Goal: Task Accomplishment & Management: Complete application form

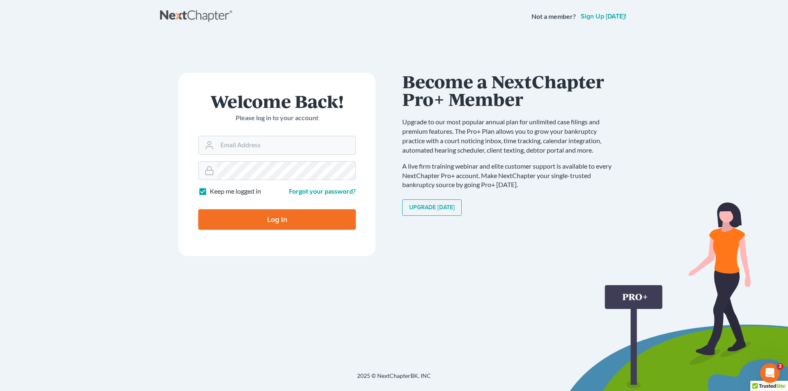
click at [706, 178] on main "Welcome Back! Please log in to your account Email Address Password Keep me logg…" at bounding box center [394, 192] width 788 height 319
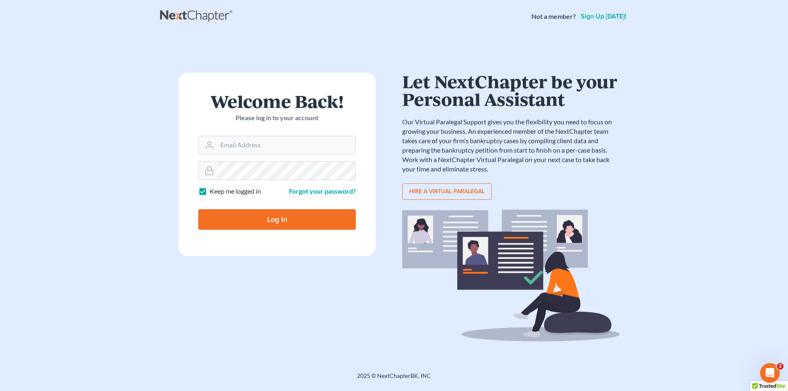
click at [222, 193] on label "Keep me logged in" at bounding box center [235, 191] width 51 height 9
click at [218, 192] on input "Keep me logged in" at bounding box center [215, 189] width 5 height 5
checkbox input "false"
click at [250, 147] on input "Email Address" at bounding box center [286, 145] width 138 height 18
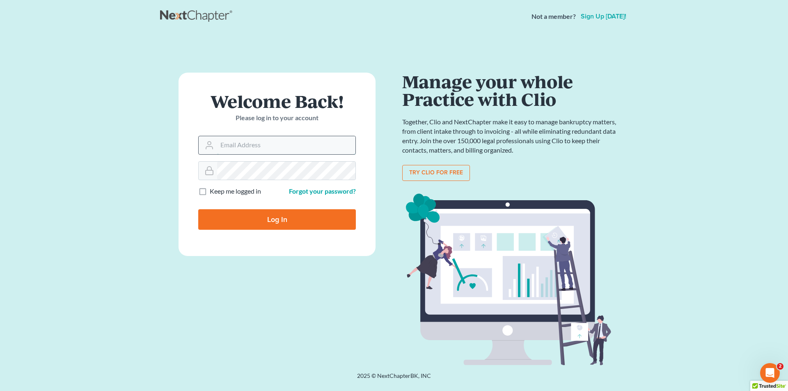
click at [256, 143] on input "Email Address" at bounding box center [286, 145] width 138 height 18
paste input "[EMAIL_ADDRESS][DOMAIN_NAME]"
type input "[EMAIL_ADDRESS][DOMAIN_NAME]"
click at [233, 218] on input "Log In" at bounding box center [277, 219] width 158 height 21
type input "Thinking..."
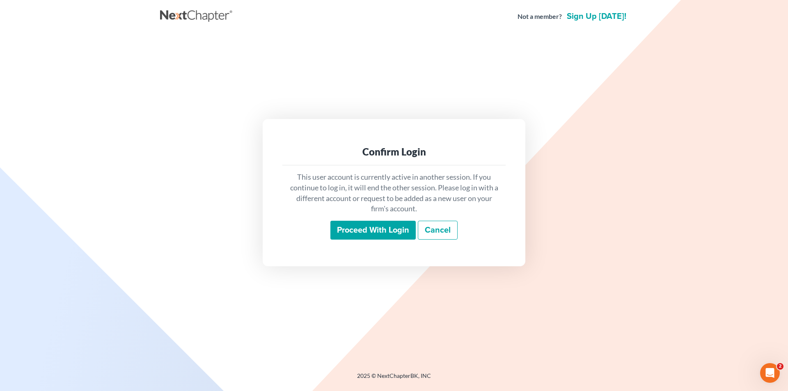
click at [345, 228] on input "Proceed with login" at bounding box center [372, 230] width 85 height 19
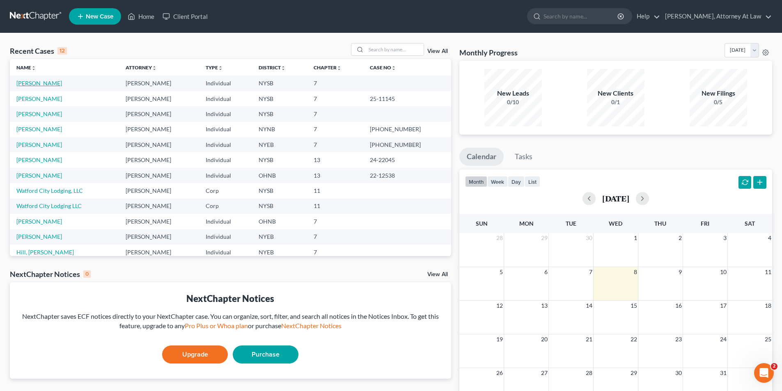
click at [44, 82] on link "[PERSON_NAME]" at bounding box center [39, 83] width 46 height 7
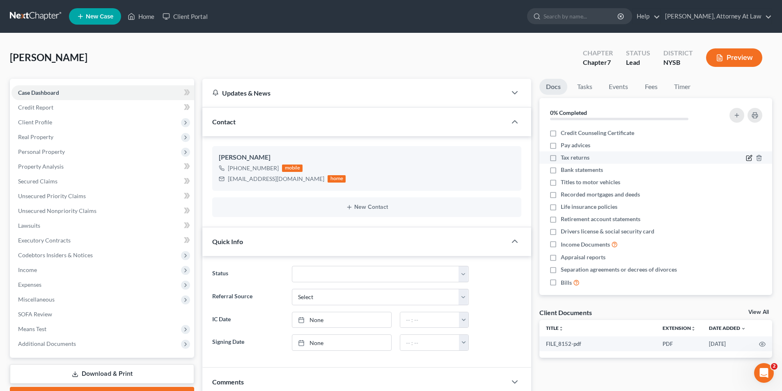
click at [746, 156] on icon "button" at bounding box center [748, 158] width 5 height 5
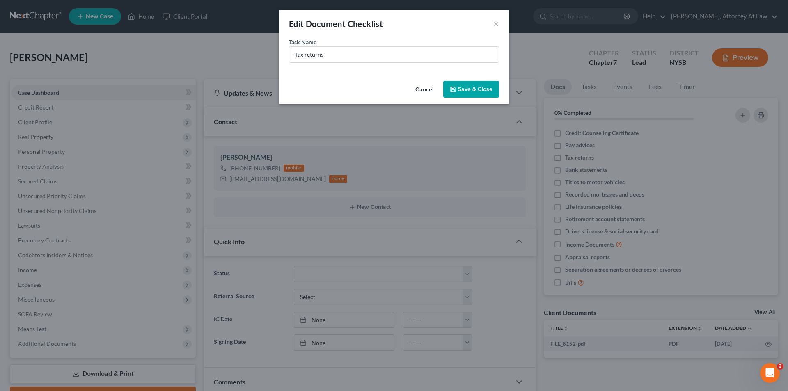
click at [416, 89] on button "Cancel" at bounding box center [424, 90] width 31 height 16
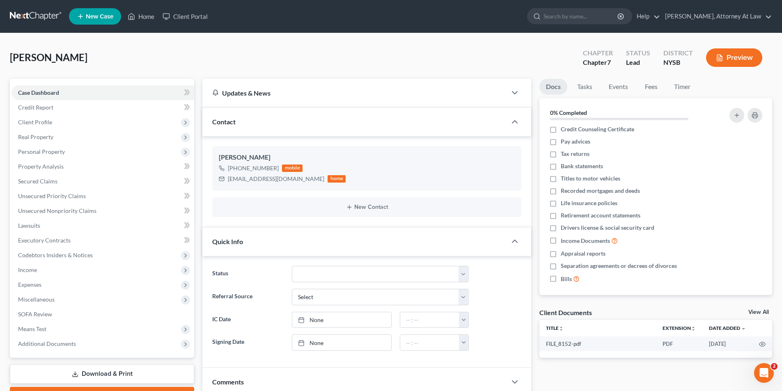
scroll to position [7, 0]
click at [758, 309] on link "View All" at bounding box center [758, 312] width 21 height 6
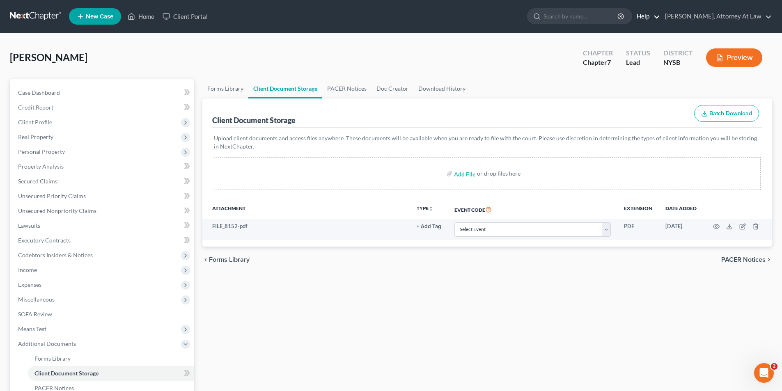
click at [660, 20] on link "Help" at bounding box center [645, 16] width 27 height 15
click at [652, 34] on link "Help Center" at bounding box center [627, 34] width 65 height 14
click at [153, 23] on link "Home" at bounding box center [140, 16] width 35 height 15
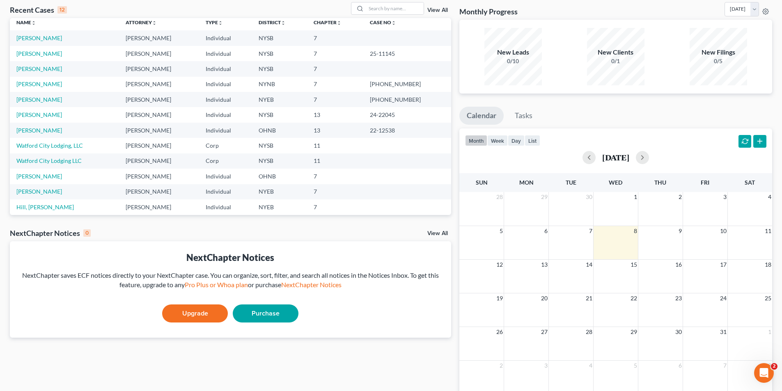
scroll to position [10, 0]
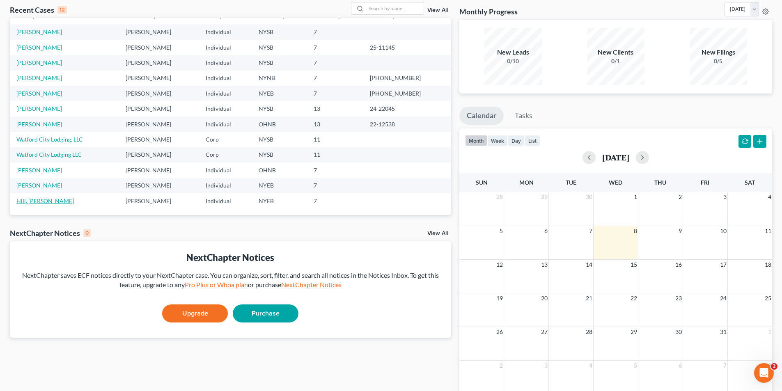
click at [41, 201] on link "Hill, [PERSON_NAME]" at bounding box center [44, 200] width 57 height 7
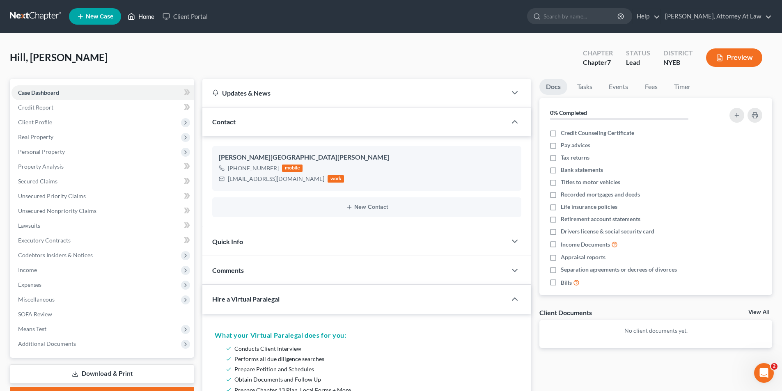
click at [130, 18] on icon at bounding box center [131, 16] width 7 height 10
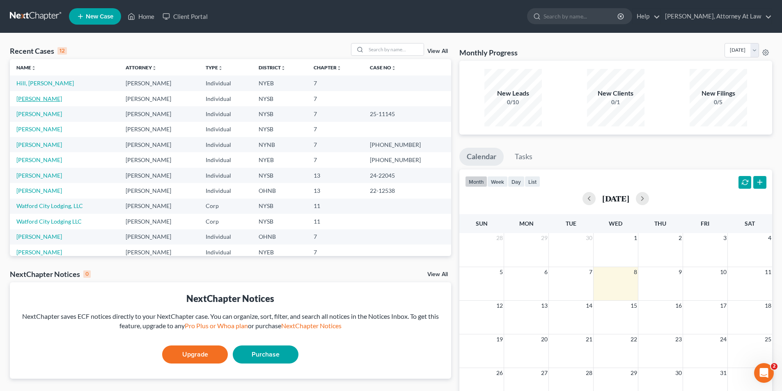
click at [41, 98] on link "[PERSON_NAME]" at bounding box center [39, 98] width 46 height 7
select select "10"
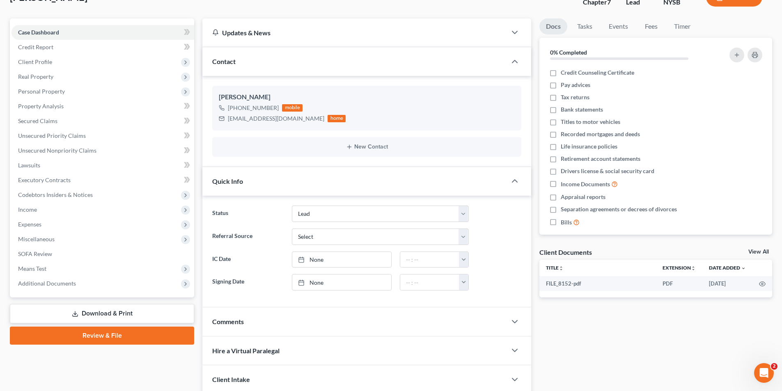
scroll to position [82, 0]
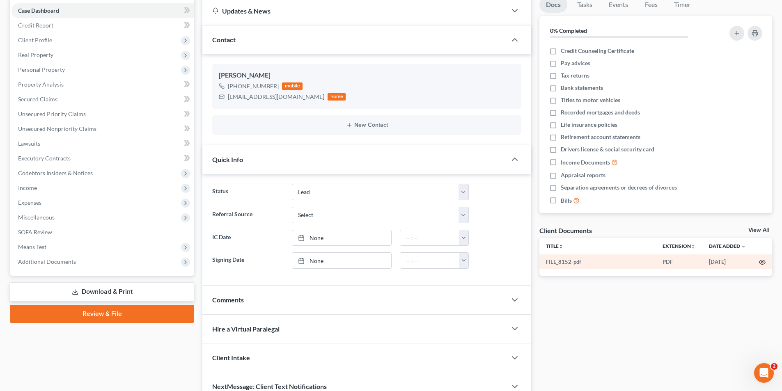
click at [759, 259] on icon "button" at bounding box center [762, 262] width 7 height 7
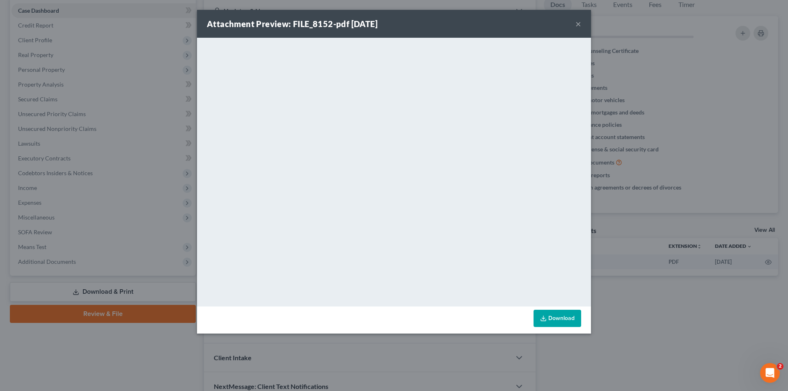
click at [579, 27] on button "×" at bounding box center [578, 24] width 6 height 10
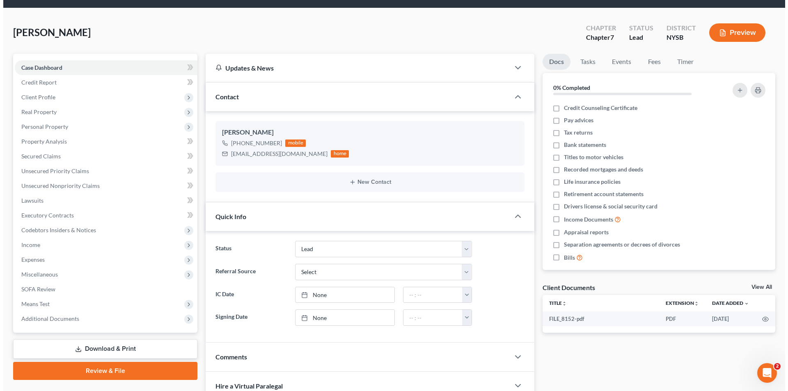
scroll to position [0, 0]
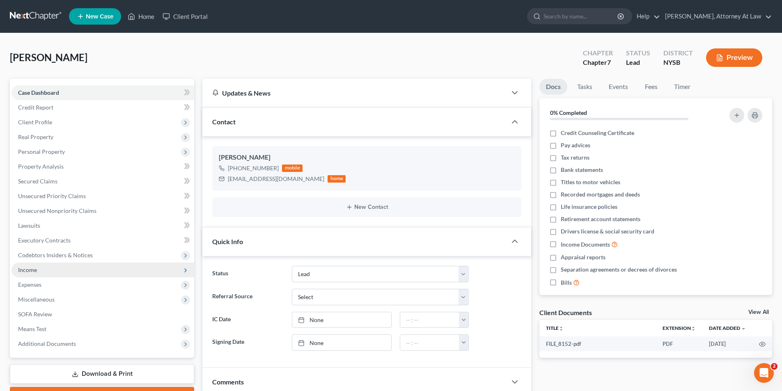
click at [78, 274] on span "Income" at bounding box center [102, 270] width 183 height 15
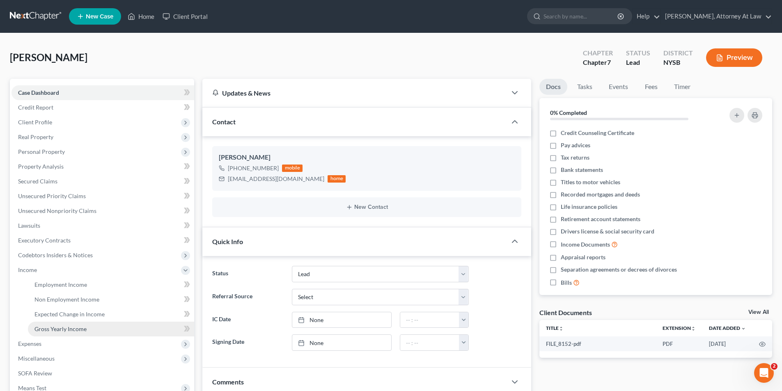
click at [87, 328] on link "Gross Yearly Income" at bounding box center [111, 329] width 166 height 15
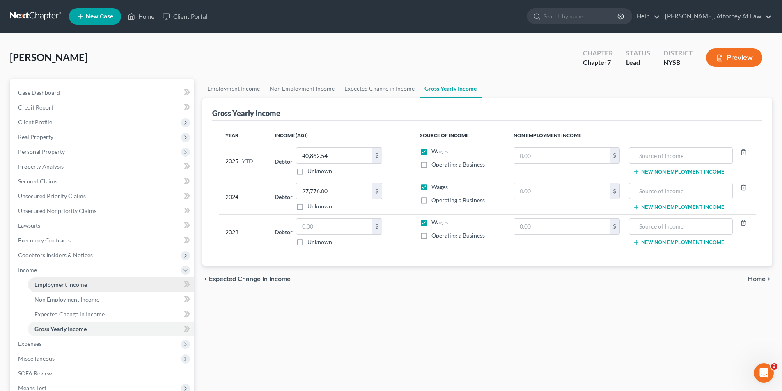
click at [80, 286] on span "Employment Income" at bounding box center [60, 284] width 53 height 7
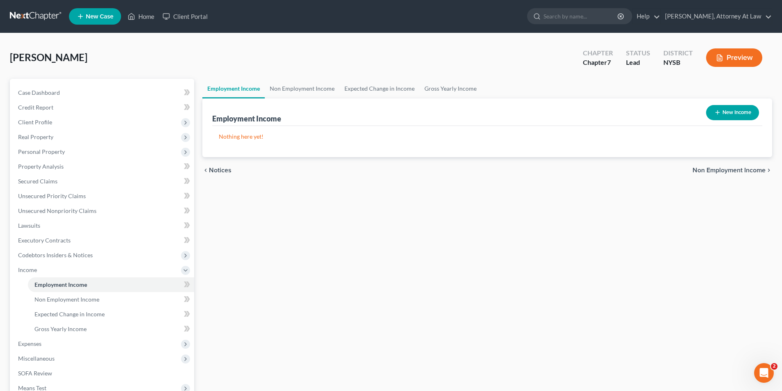
click at [724, 112] on button "New Income" at bounding box center [732, 112] width 53 height 15
select select "0"
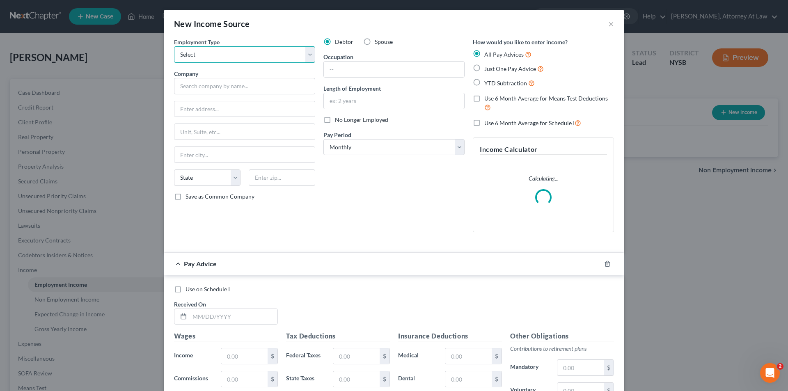
click at [299, 52] on select "Select Full or [DEMOGRAPHIC_DATA] Employment Self Employment" at bounding box center [244, 54] width 141 height 16
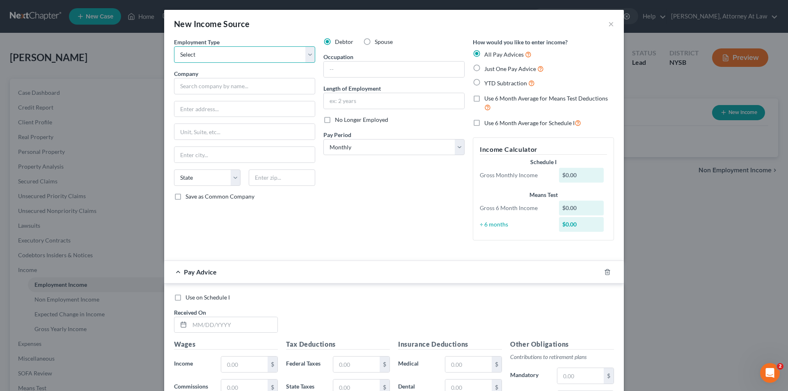
select select "0"
click at [174, 46] on select "Select Full or [DEMOGRAPHIC_DATA] Employment Self Employment" at bounding box center [244, 54] width 141 height 16
click at [484, 85] on label "YTD Subtraction" at bounding box center [509, 82] width 50 height 9
click at [487, 84] on input "YTD Subtraction" at bounding box center [489, 80] width 5 height 5
radio input "true"
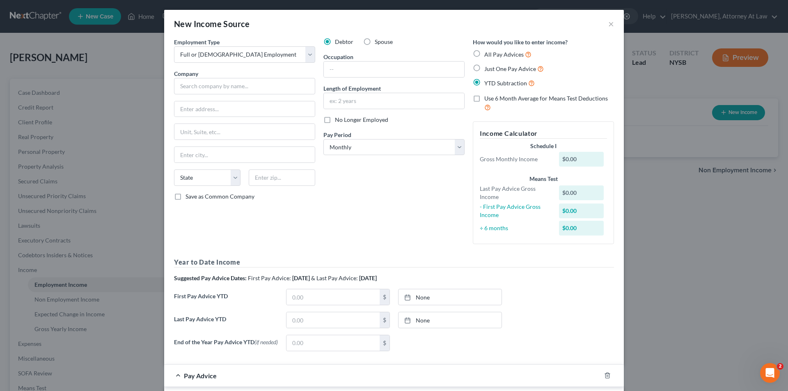
click at [484, 52] on label "All Pay Advices" at bounding box center [507, 54] width 47 height 9
click at [487, 52] on input "All Pay Advices" at bounding box center [489, 52] width 5 height 5
radio input "true"
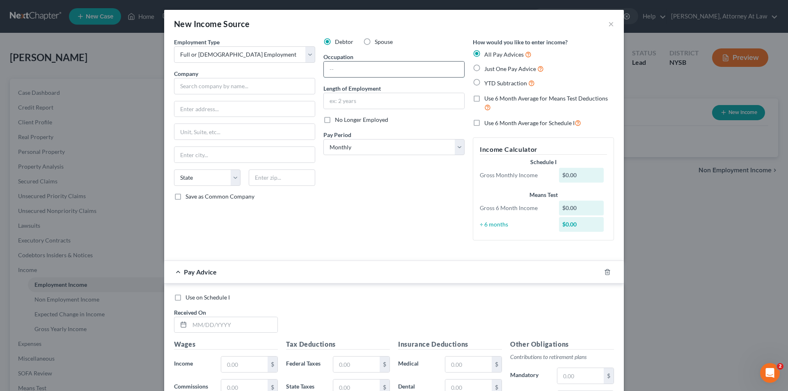
click at [355, 65] on input "text" at bounding box center [394, 70] width 140 height 16
type input "Driver"
click at [257, 89] on input "text" at bounding box center [244, 86] width 141 height 16
type input "Zeegot Logistics LLC"
click at [412, 256] on form "Employment Type * Select Full or [DEMOGRAPHIC_DATA] Employment Self Employment …" at bounding box center [394, 284] width 440 height 492
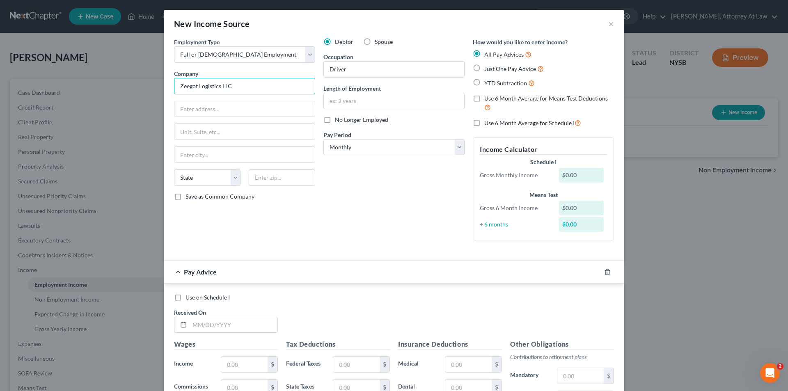
click at [209, 90] on input "Zeegot Logistics LLC" at bounding box center [244, 86] width 141 height 16
click at [368, 190] on div "Debtor Spouse Occupation Driver Length of Employment No Longer Employed Pay Per…" at bounding box center [393, 142] width 149 height 209
click at [457, 149] on select "Select Monthly Twice Monthly Every Other Week Weekly" at bounding box center [393, 147] width 141 height 16
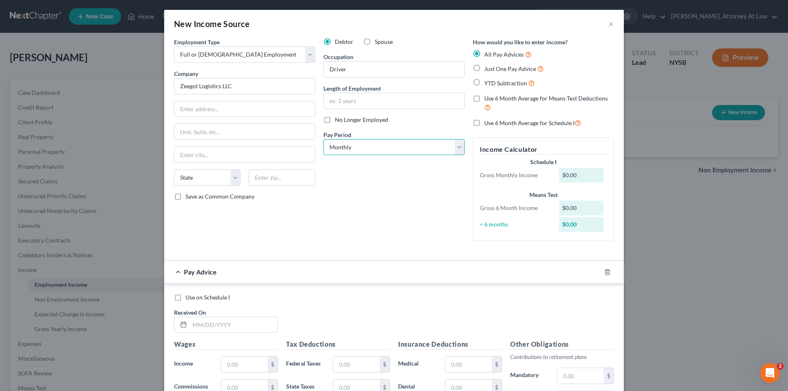
click at [457, 149] on select "Select Monthly Twice Monthly Every Other Week Weekly" at bounding box center [393, 147] width 141 height 16
click at [484, 123] on label "Use 6 Month Average for Schedule I" at bounding box center [532, 122] width 97 height 9
click at [487, 123] on input "Use 6 Month Average for Schedule I" at bounding box center [489, 120] width 5 height 5
checkbox input "true"
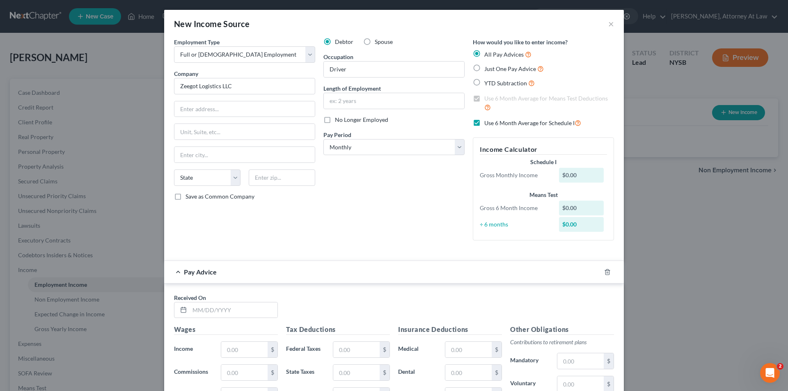
click at [484, 123] on label "Use 6 Month Average for Schedule I" at bounding box center [532, 122] width 97 height 9
click at [487, 123] on input "Use 6 Month Average for Schedule I" at bounding box center [489, 120] width 5 height 5
checkbox input "false"
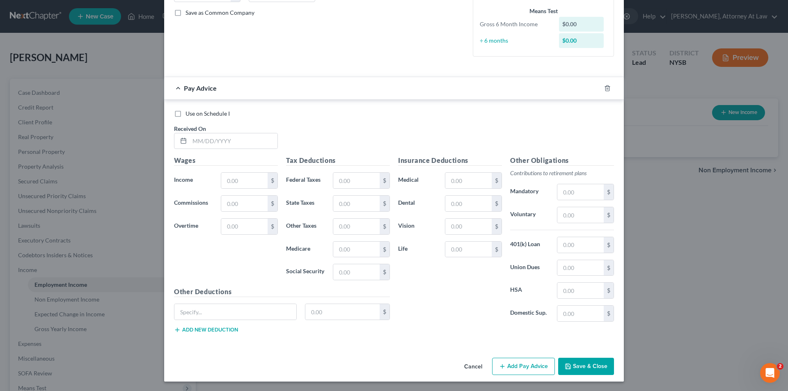
scroll to position [184, 0]
click at [199, 110] on span "Use on Schedule I" at bounding box center [207, 113] width 44 height 7
click at [194, 110] on input "Use on Schedule I" at bounding box center [191, 111] width 5 height 5
click at [199, 110] on span "Use on Schedule I" at bounding box center [207, 113] width 44 height 7
click at [194, 110] on input "Use on Schedule I" at bounding box center [191, 111] width 5 height 5
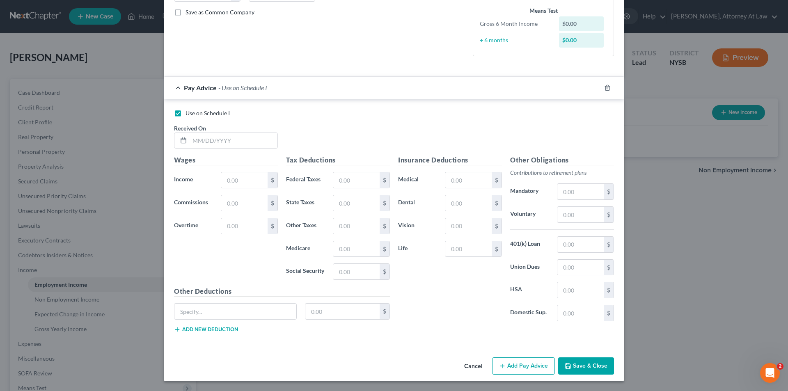
checkbox input "false"
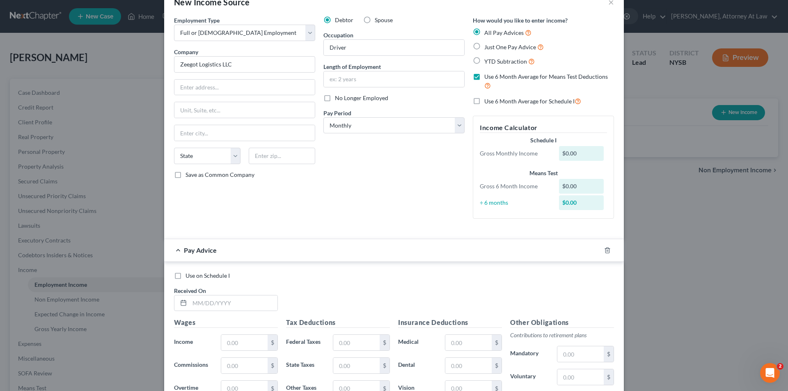
scroll to position [20, 0]
click at [577, 155] on div "$0.00" at bounding box center [581, 155] width 45 height 15
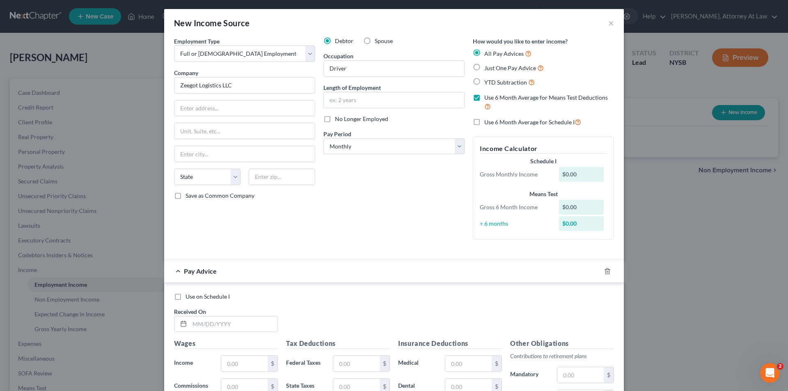
scroll to position [0, 0]
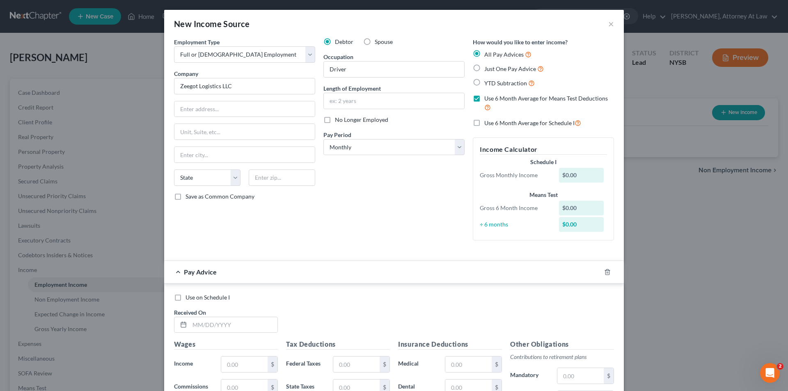
click at [484, 99] on label "Use 6 Month Average for Means Test Deductions" at bounding box center [549, 103] width 130 height 18
click at [487, 99] on input "Use 6 Month Average for Means Test Deductions" at bounding box center [489, 96] width 5 height 5
checkbox input "false"
click at [484, 82] on label "YTD Subtraction" at bounding box center [509, 82] width 50 height 9
click at [487, 82] on input "YTD Subtraction" at bounding box center [489, 80] width 5 height 5
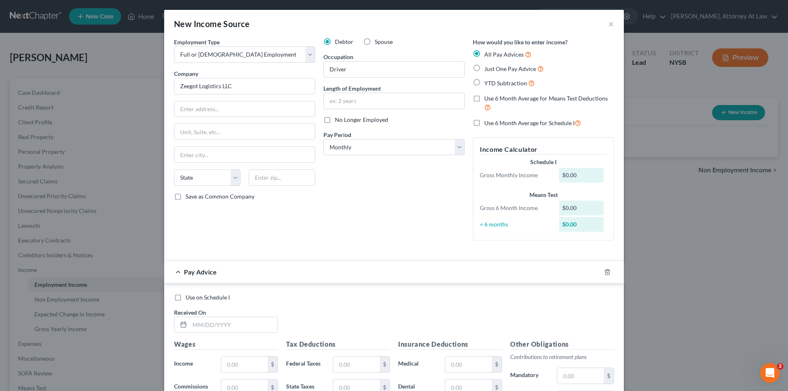
radio input "true"
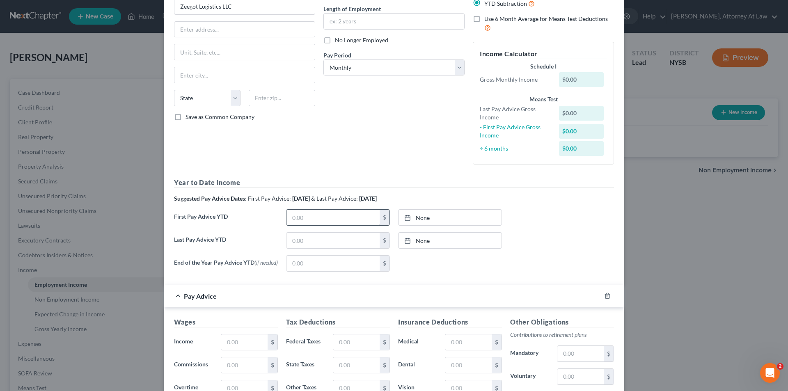
scroll to position [82, 0]
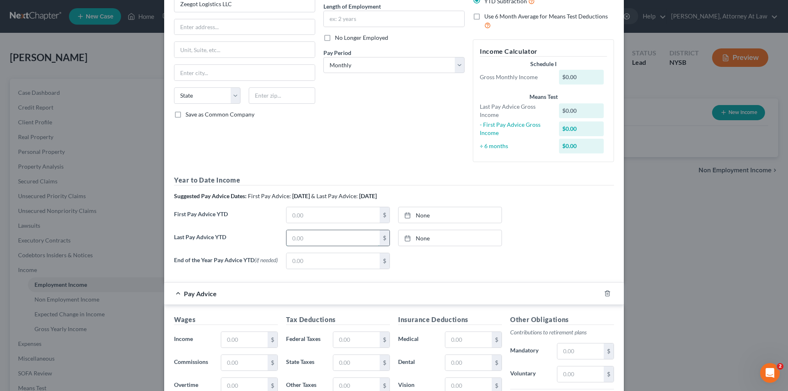
click at [336, 238] on input "text" at bounding box center [332, 238] width 93 height 16
type input "2,450.50"
click at [442, 279] on form "Employment Type * Select Full or [DEMOGRAPHIC_DATA] Employment Self Employment …" at bounding box center [394, 231] width 440 height 550
type input "[DATE]"
click at [407, 240] on rect at bounding box center [407, 238] width 5 height 5
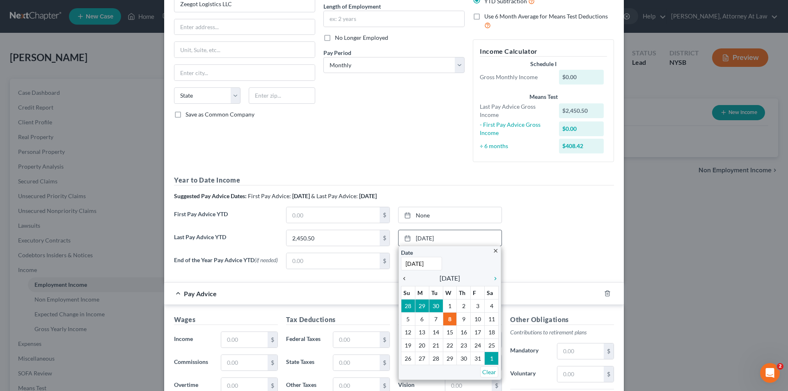
click at [401, 278] on icon "chevron_left" at bounding box center [406, 278] width 11 height 7
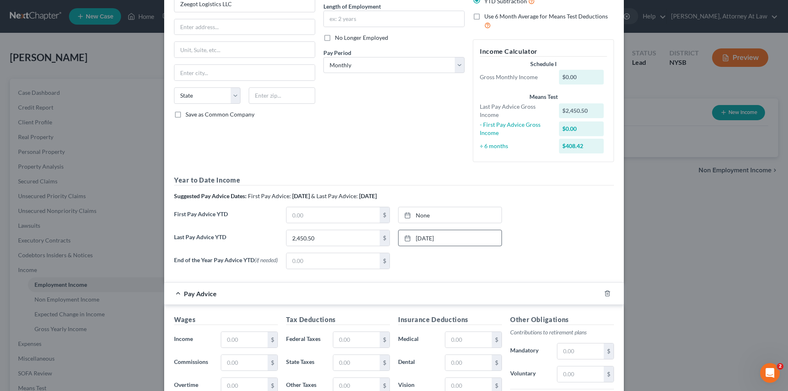
drag, startPoint x: 570, startPoint y: 199, endPoint x: 419, endPoint y: 174, distance: 153.0
click at [419, 174] on div "Employment Type * Select Full or [DEMOGRAPHIC_DATA] Employment Self Employment …" at bounding box center [394, 116] width 448 height 320
drag, startPoint x: 580, startPoint y: 236, endPoint x: 425, endPoint y: 167, distance: 169.0
click at [425, 167] on div "Debtor Spouse Occupation Driver Length of Employment No Longer Employed Pay Per…" at bounding box center [393, 62] width 149 height 213
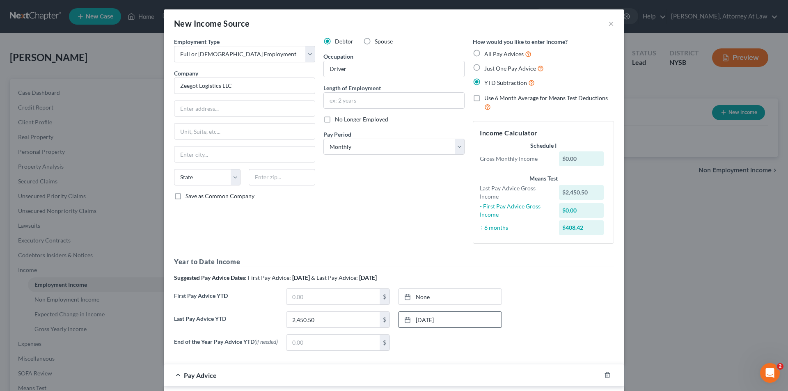
scroll to position [0, 0]
click at [484, 54] on label "All Pay Advices" at bounding box center [507, 54] width 47 height 9
click at [487, 54] on input "All Pay Advices" at bounding box center [489, 52] width 5 height 5
radio input "true"
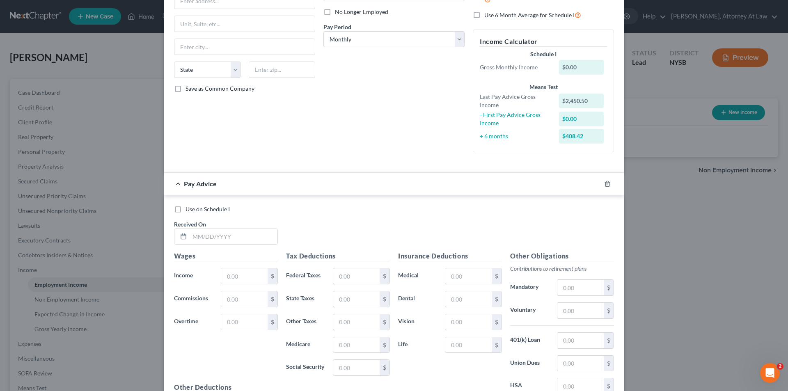
scroll to position [164, 0]
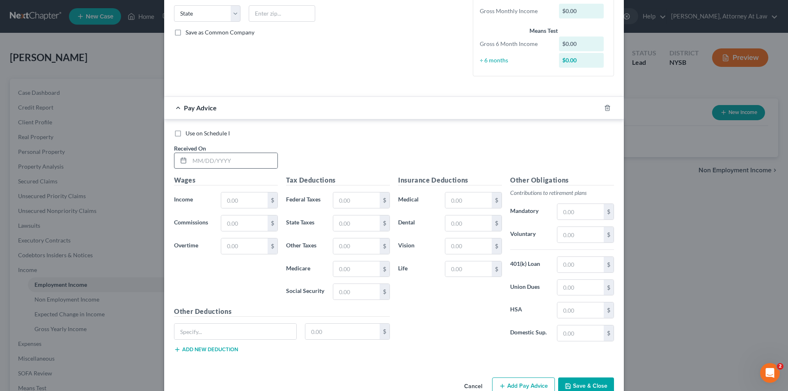
click at [180, 160] on icon at bounding box center [183, 160] width 7 height 7
click at [192, 162] on input "text" at bounding box center [234, 161] width 88 height 16
click at [176, 160] on div at bounding box center [181, 161] width 15 height 16
click at [190, 158] on input "text" at bounding box center [234, 161] width 88 height 16
type input "[DATE]"
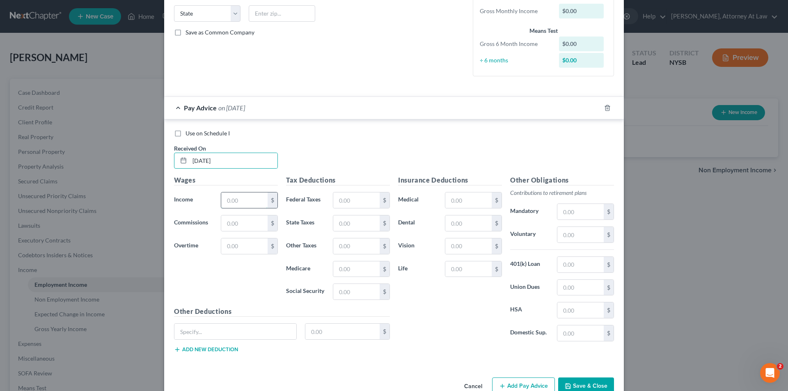
click at [239, 203] on input "text" at bounding box center [244, 200] width 46 height 16
type input "2,450.50"
click at [327, 160] on div "Use on Schedule I Received On * [DATE]" at bounding box center [394, 152] width 448 height 46
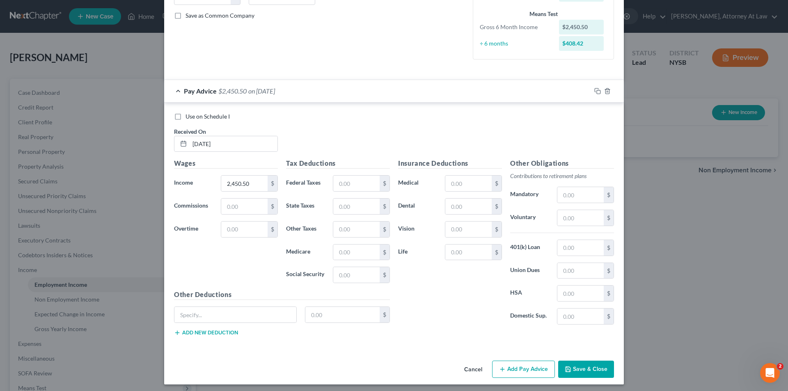
scroll to position [184, 0]
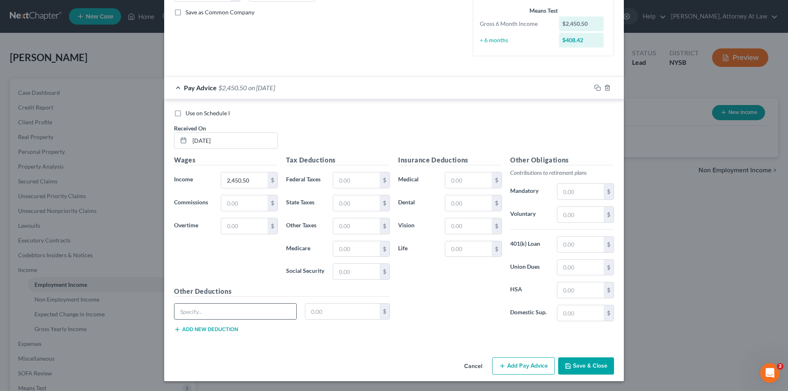
click at [201, 306] on input "text" at bounding box center [235, 312] width 122 height 16
click at [446, 303] on div "Insurance Deductions Medical $ Dental $ Vision $ Life $" at bounding box center [450, 241] width 112 height 173
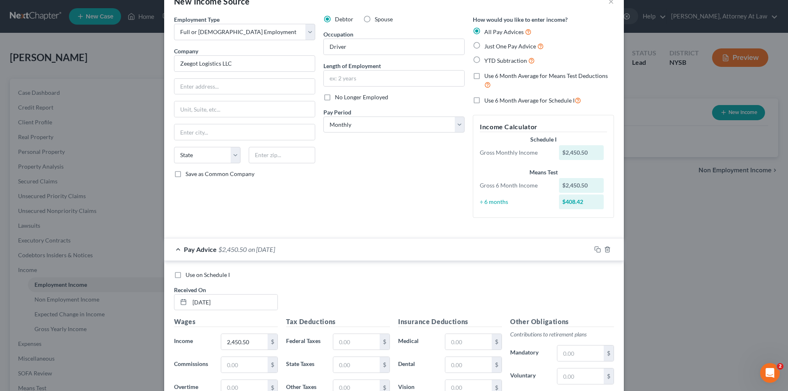
scroll to position [20, 0]
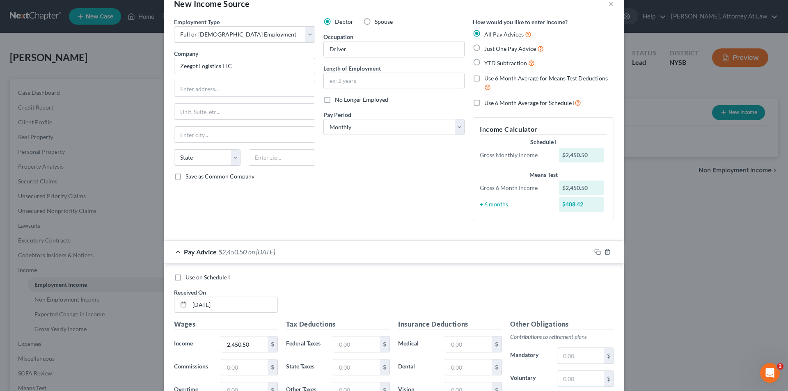
click at [388, 231] on div "Employment Type * Select Full or [DEMOGRAPHIC_DATA] Employment Self Employment …" at bounding box center [394, 126] width 448 height 216
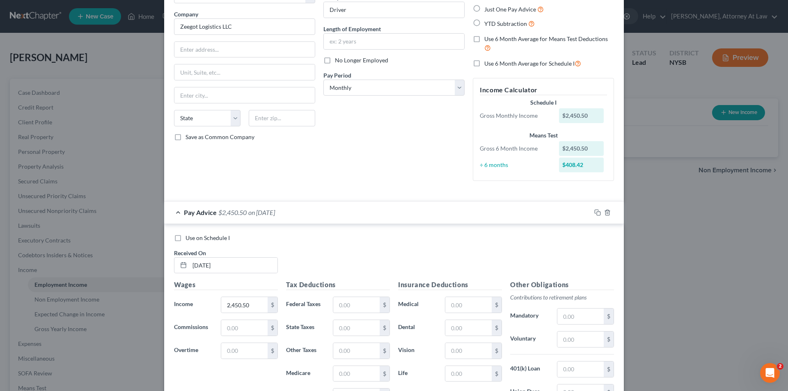
scroll to position [184, 0]
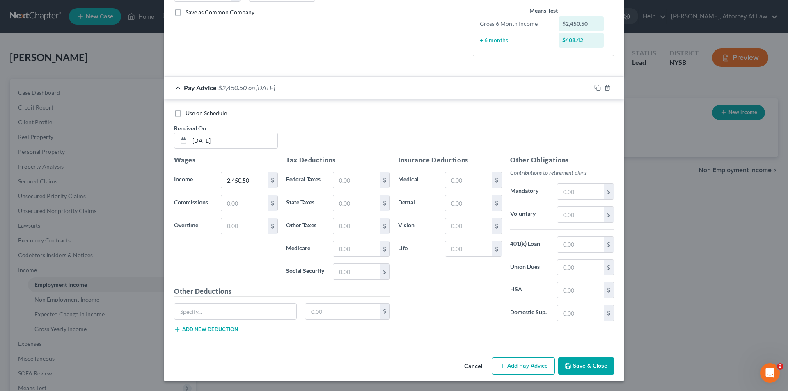
click at [583, 366] on button "Save & Close" at bounding box center [586, 365] width 56 height 17
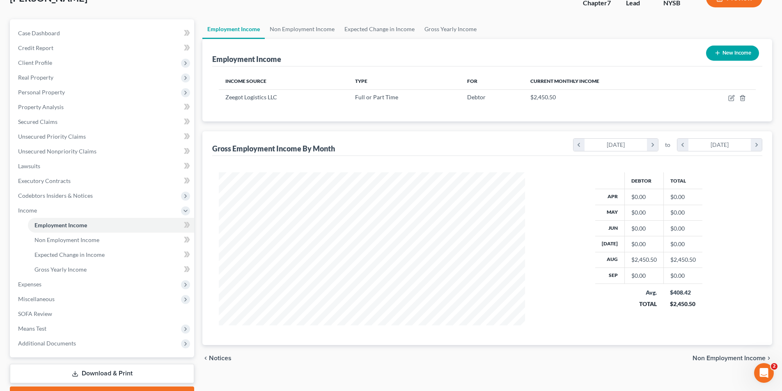
scroll to position [82, 0]
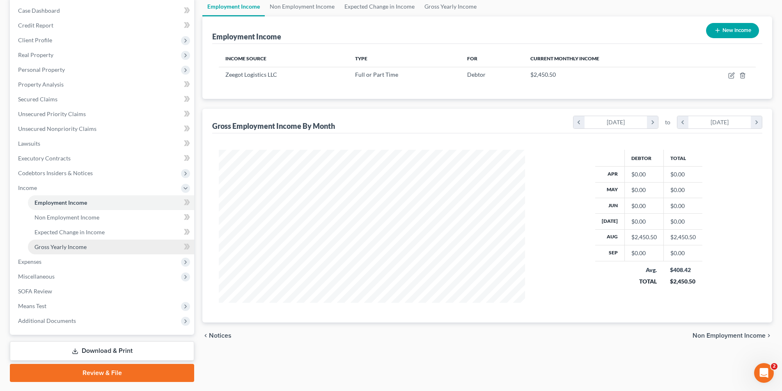
click at [114, 244] on link "Gross Yearly Income" at bounding box center [111, 247] width 166 height 15
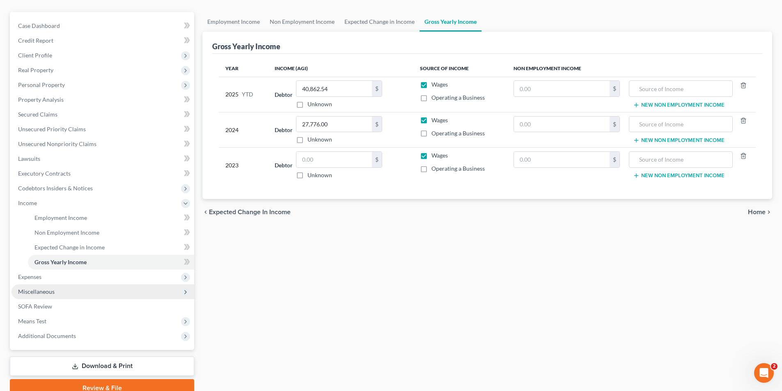
scroll to position [82, 0]
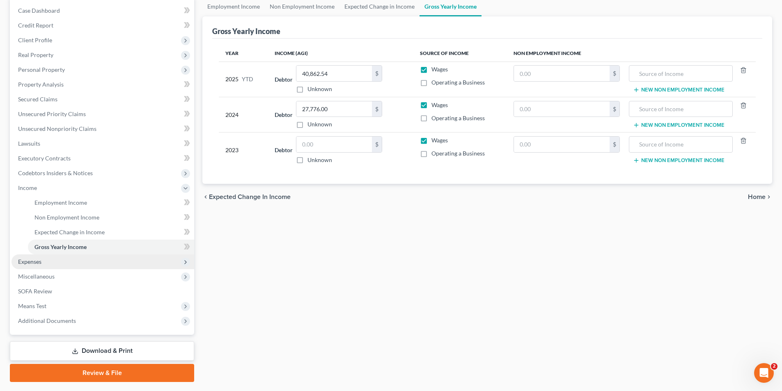
click at [73, 260] on span "Expenses" at bounding box center [102, 261] width 183 height 15
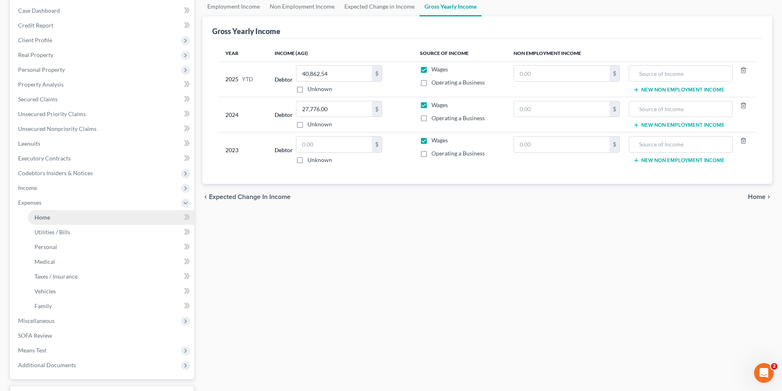
click at [90, 217] on link "Home" at bounding box center [111, 217] width 166 height 15
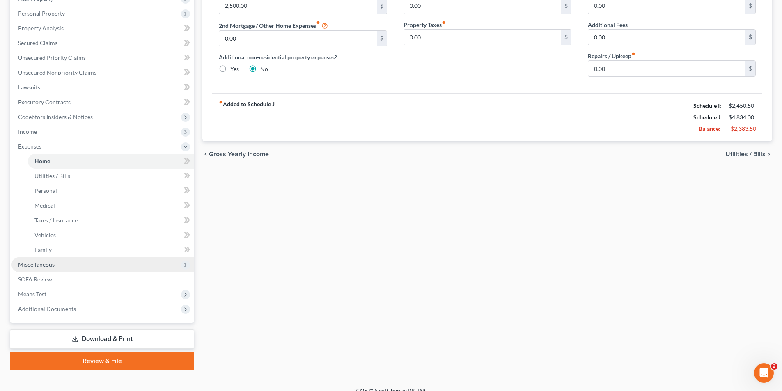
scroll to position [149, 0]
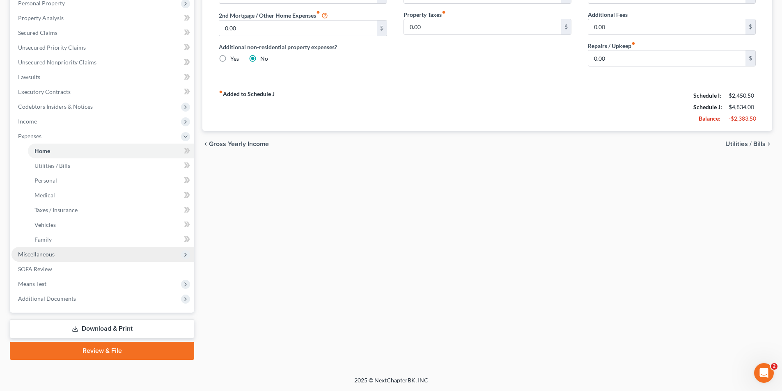
click at [82, 256] on span "Miscellaneous" at bounding box center [102, 254] width 183 height 15
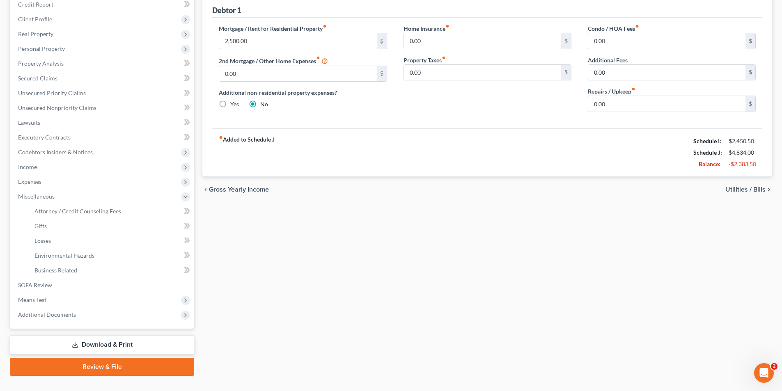
scroll to position [37, 0]
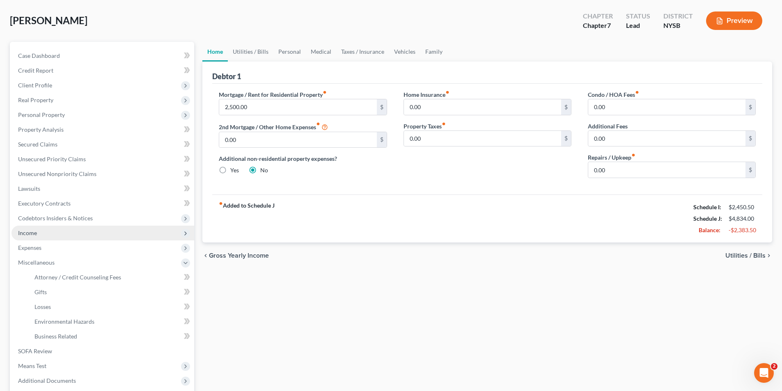
click at [79, 236] on span "Income" at bounding box center [102, 233] width 183 height 15
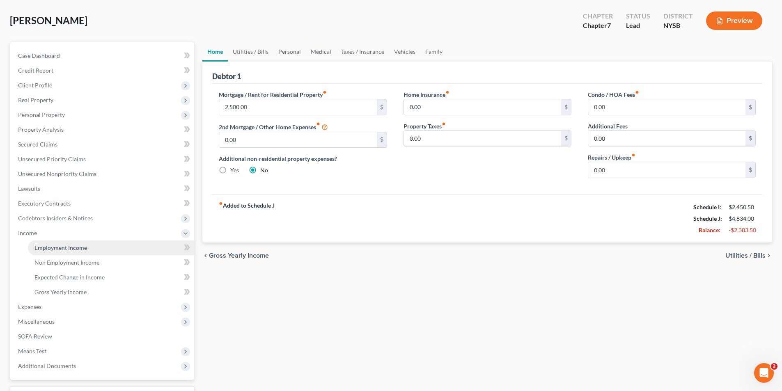
click at [107, 249] on link "Employment Income" at bounding box center [111, 247] width 166 height 15
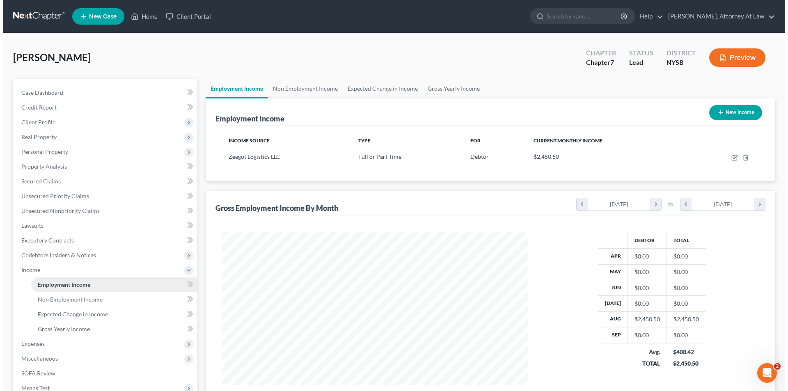
scroll to position [153, 322]
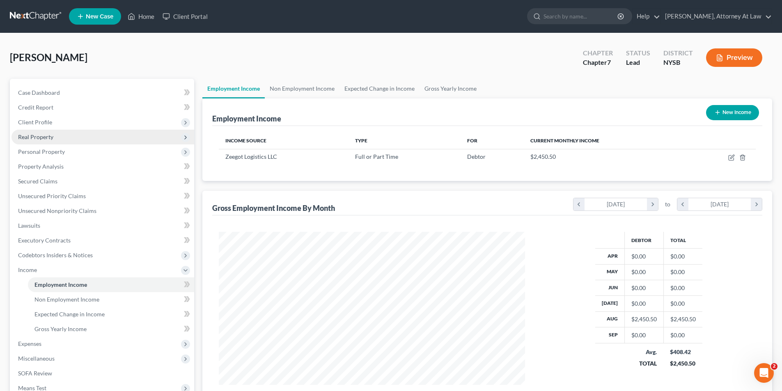
click at [98, 133] on span "Real Property" at bounding box center [102, 137] width 183 height 15
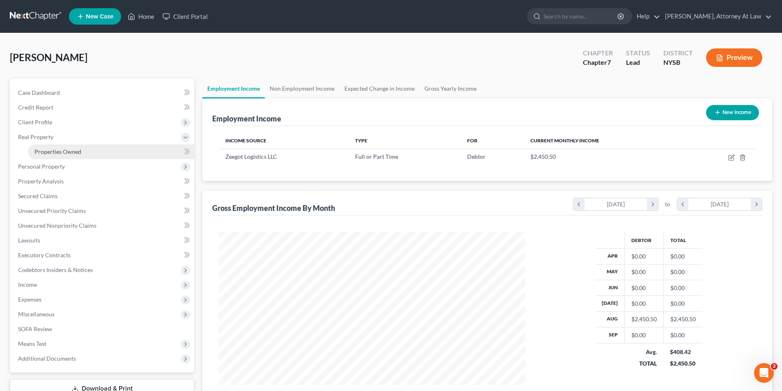
click at [101, 154] on link "Properties Owned" at bounding box center [111, 151] width 166 height 15
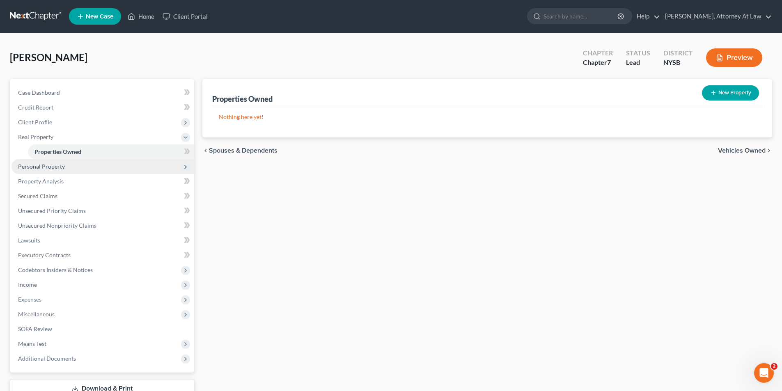
click at [101, 166] on span "Personal Property" at bounding box center [102, 166] width 183 height 15
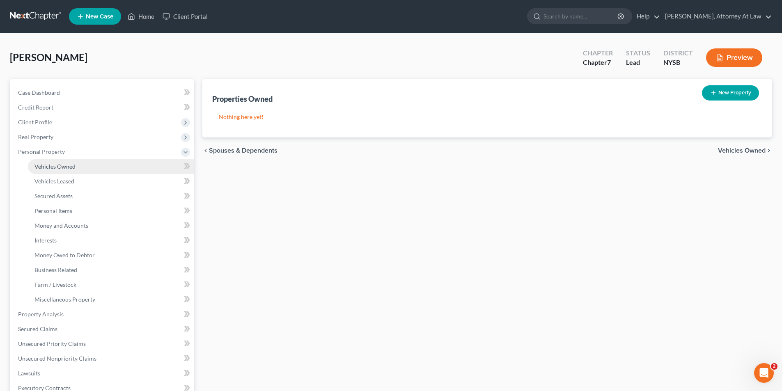
click at [101, 167] on link "Vehicles Owned" at bounding box center [111, 166] width 166 height 15
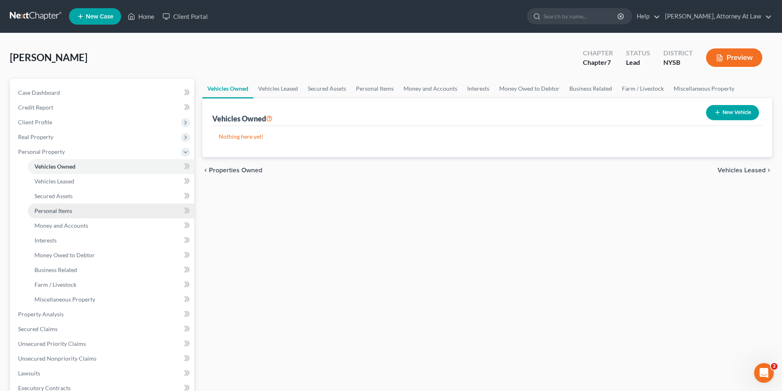
click at [102, 210] on link "Personal Items" at bounding box center [111, 211] width 166 height 15
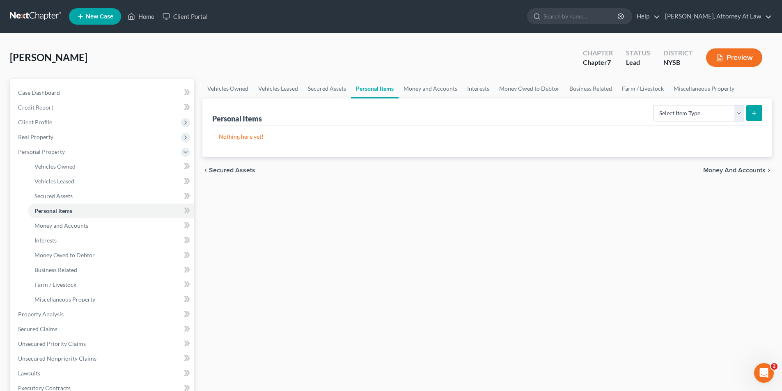
click at [734, 52] on button "Preview" at bounding box center [734, 57] width 56 height 18
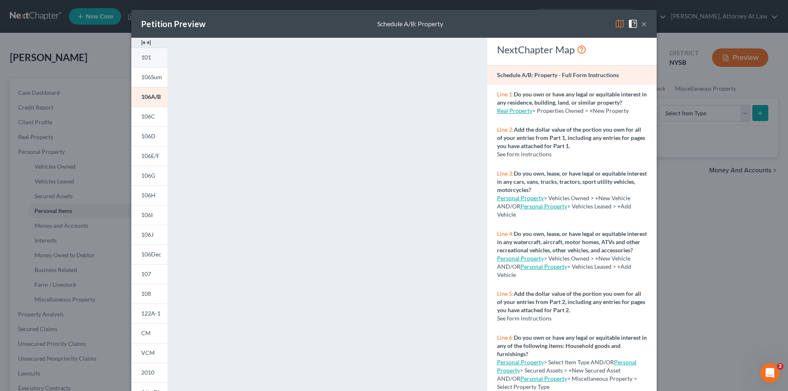
click at [153, 62] on link "101" at bounding box center [149, 58] width 36 height 20
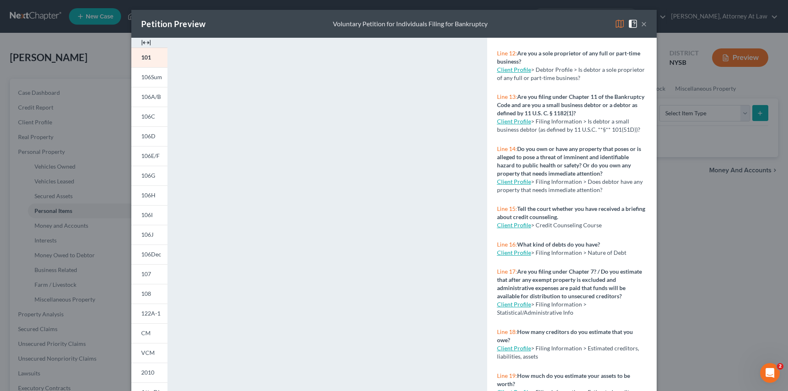
scroll to position [451, 0]
click at [515, 229] on link "Client Profile" at bounding box center [514, 225] width 34 height 7
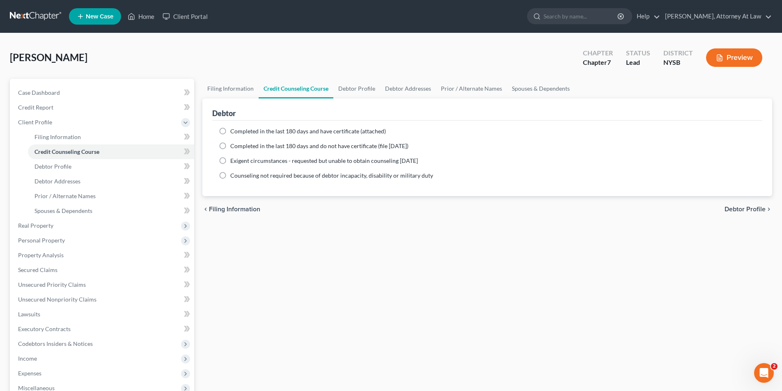
click at [756, 52] on button "Preview" at bounding box center [734, 57] width 56 height 18
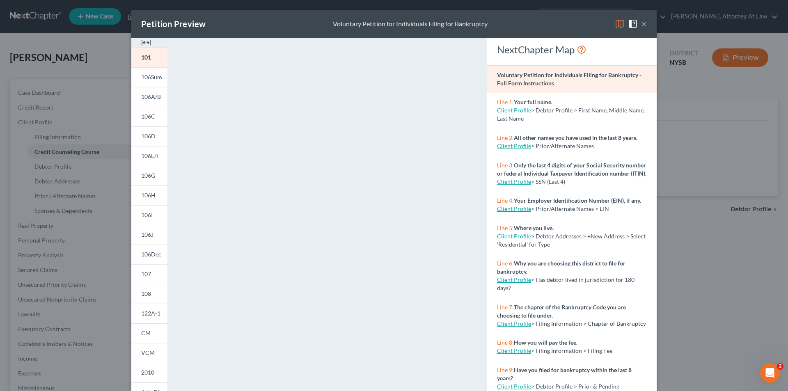
click at [513, 111] on link "Client Profile" at bounding box center [514, 110] width 34 height 7
select select "1"
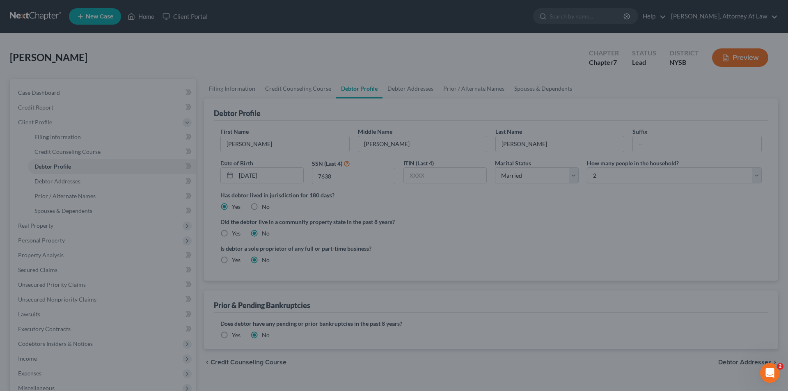
select select "1"
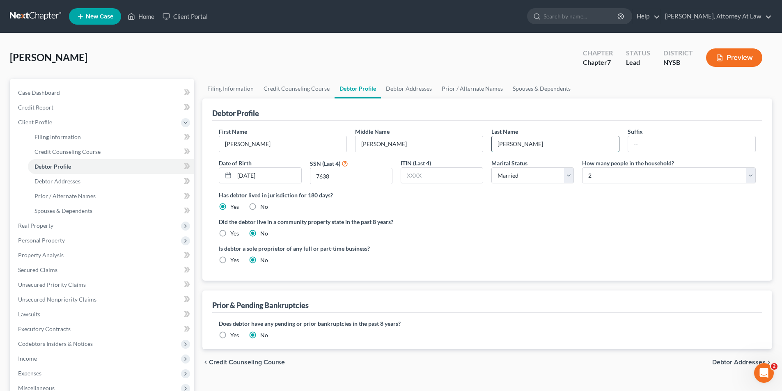
click at [537, 147] on input "[PERSON_NAME]" at bounding box center [555, 144] width 127 height 16
type input "[PERSON_NAME]"
click at [540, 104] on div "Debtor Profile" at bounding box center [487, 109] width 550 height 22
click at [716, 60] on icon "button" at bounding box center [719, 57] width 7 height 7
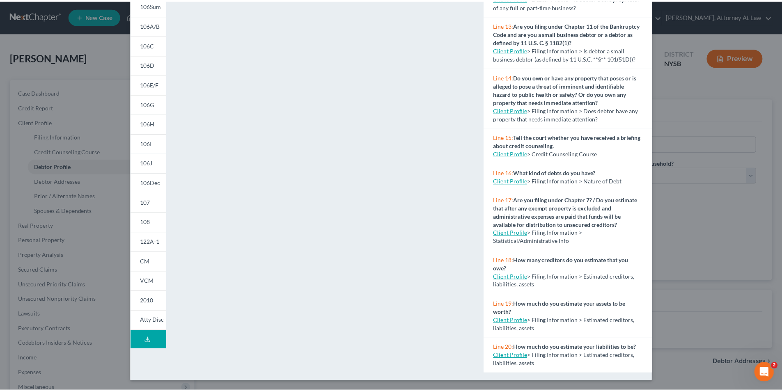
scroll to position [72, 0]
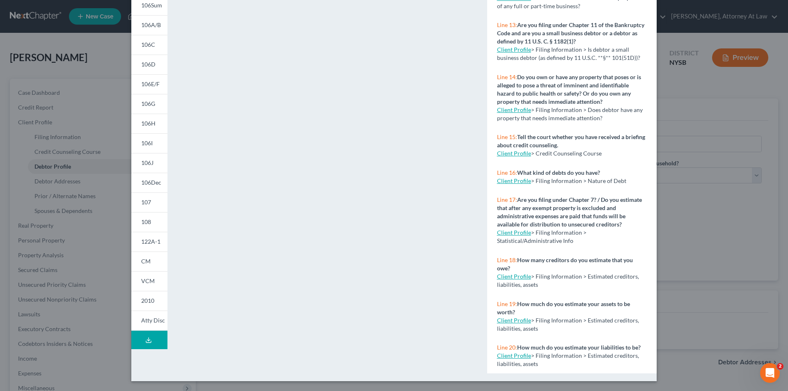
click at [520, 317] on link "Client Profile" at bounding box center [514, 320] width 34 height 7
select select "1"
select select "0"
select select "35"
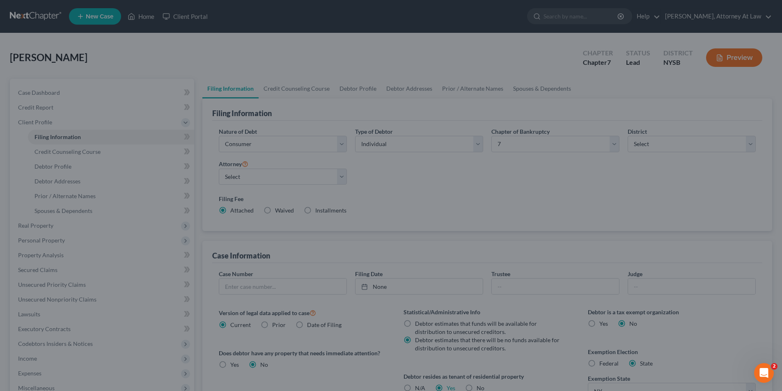
select select "1"
select select "0"
select select "55"
select select "0"
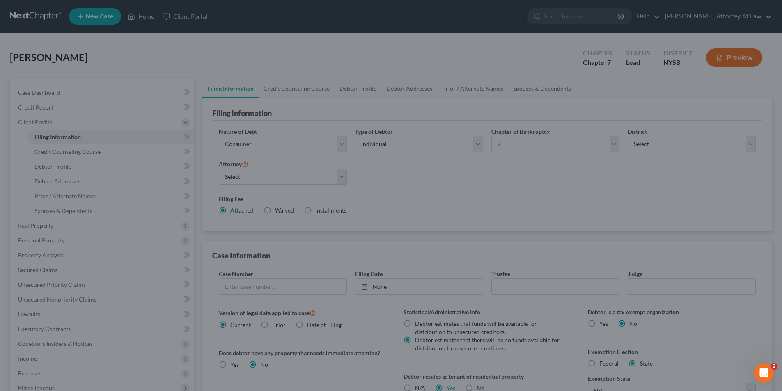
select select "35"
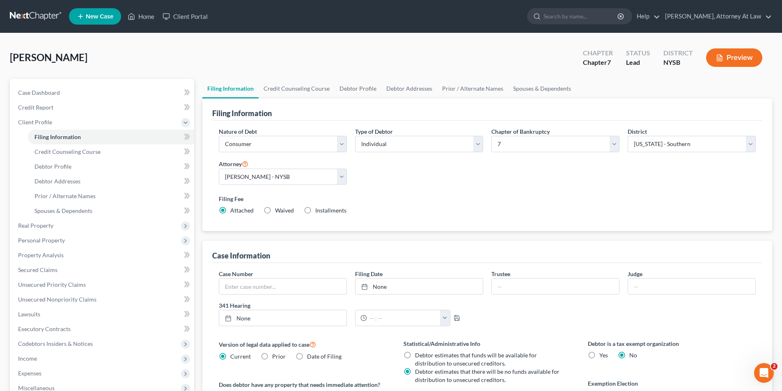
click at [726, 57] on button "Preview" at bounding box center [734, 57] width 56 height 18
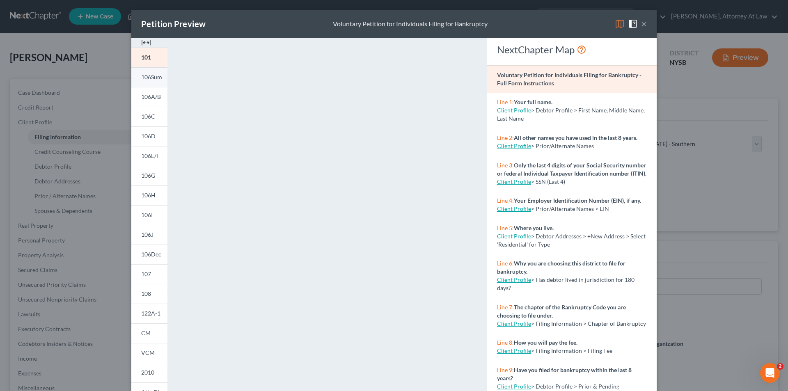
click at [145, 80] on span "106Sum" at bounding box center [151, 76] width 21 height 7
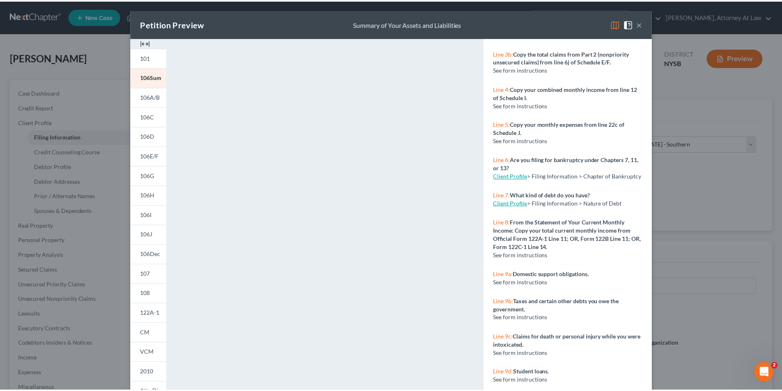
scroll to position [246, 0]
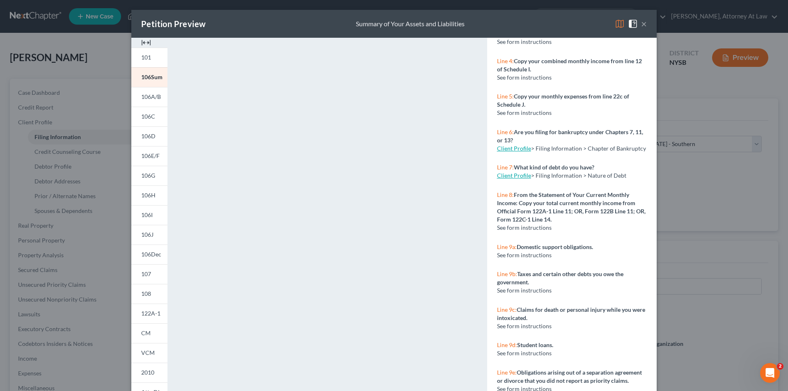
click at [641, 24] on button "×" at bounding box center [644, 24] width 6 height 10
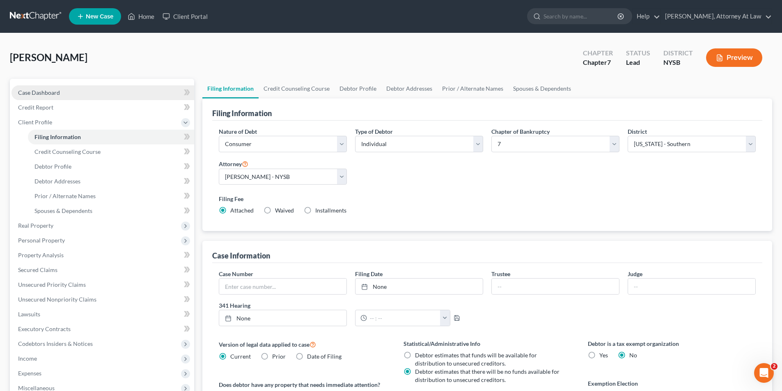
click at [61, 93] on link "Case Dashboard" at bounding box center [102, 92] width 183 height 15
select select "10"
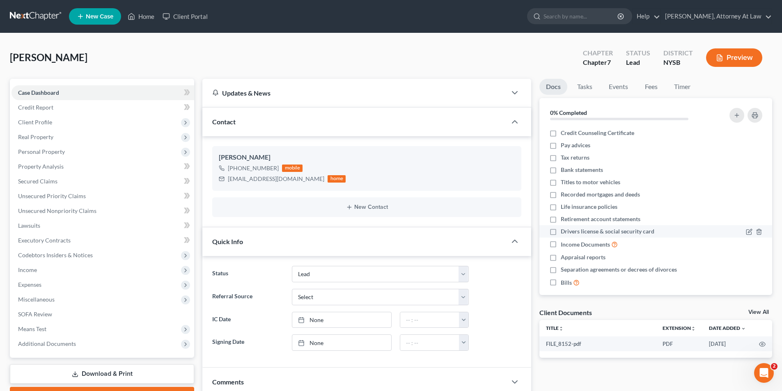
click at [560, 235] on label "Drivers license & social security card" at bounding box center [607, 231] width 94 height 8
click at [564, 233] on input "Drivers license & social security card" at bounding box center [566, 229] width 5 height 5
click at [560, 235] on label "Drivers license & social security card" at bounding box center [607, 231] width 94 height 8
click at [564, 233] on input "Drivers license & social security card" at bounding box center [566, 229] width 5 height 5
checkbox input "false"
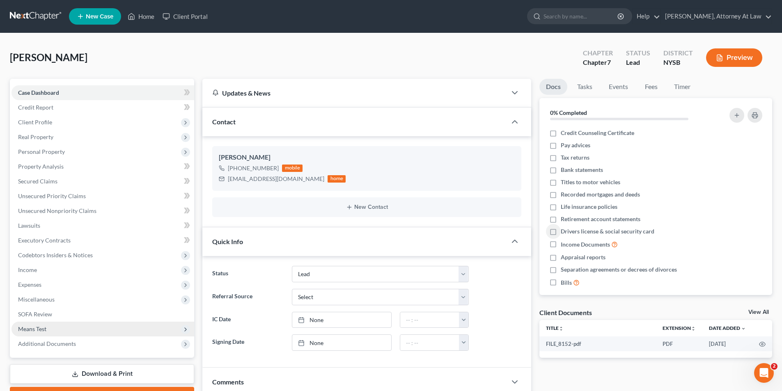
click at [47, 325] on span "Means Test" at bounding box center [102, 329] width 183 height 15
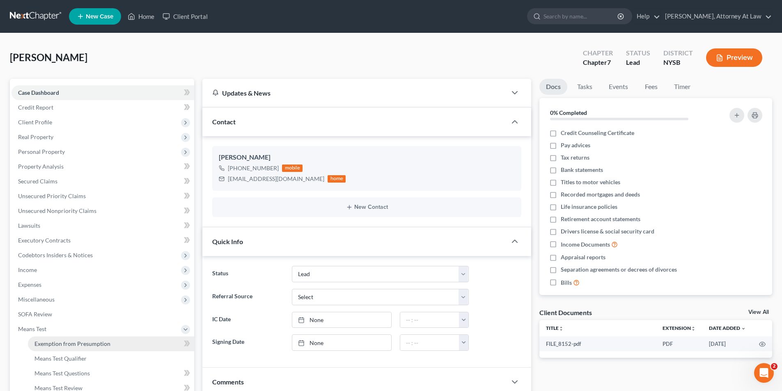
click at [71, 338] on link "Exemption from Presumption" at bounding box center [111, 343] width 166 height 15
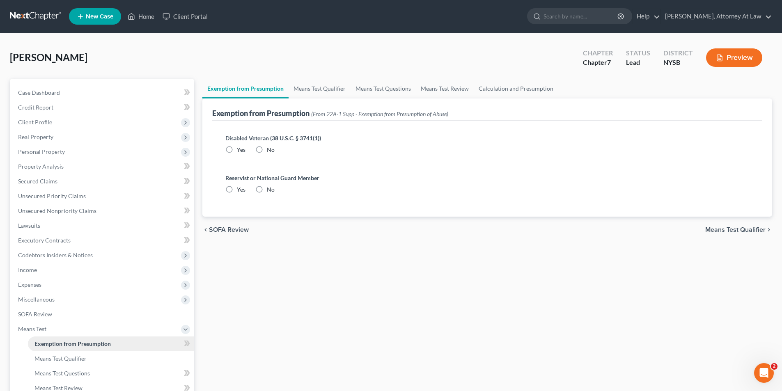
radio input "true"
click at [719, 232] on span "Means Test Qualifier" at bounding box center [735, 229] width 60 height 7
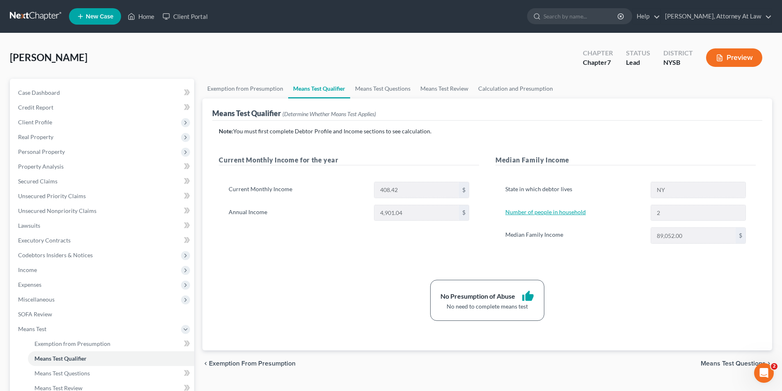
click at [536, 211] on link "Number of people in household" at bounding box center [545, 211] width 80 height 7
select select "1"
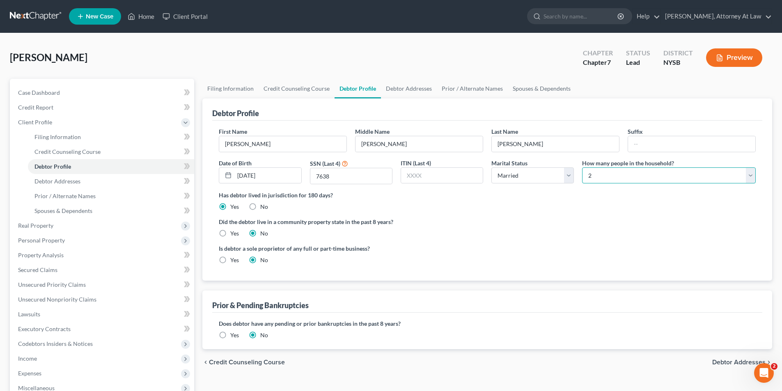
click at [749, 175] on select "Select 1 2 3 4 5 6 7 8 9 10 11 12 13 14 15 16 17 18 19 20" at bounding box center [669, 175] width 174 height 16
select select "0"
click at [582, 167] on select "Select 1 2 3 4 5 6 7 8 9 10 11 12 13 14 15 16 17 18 19 20" at bounding box center [669, 175] width 174 height 16
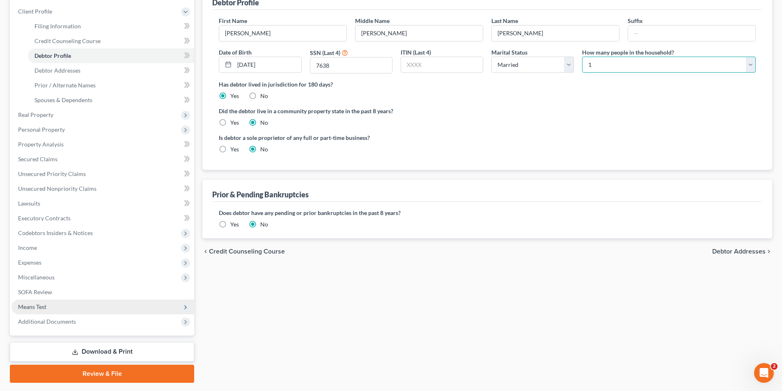
scroll to position [134, 0]
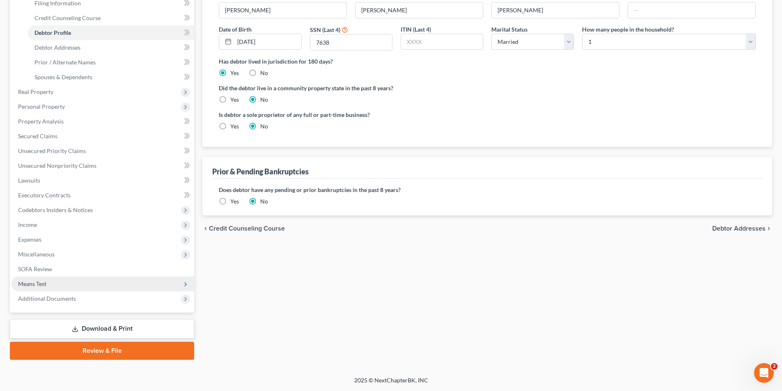
click at [120, 286] on span "Means Test" at bounding box center [102, 284] width 183 height 15
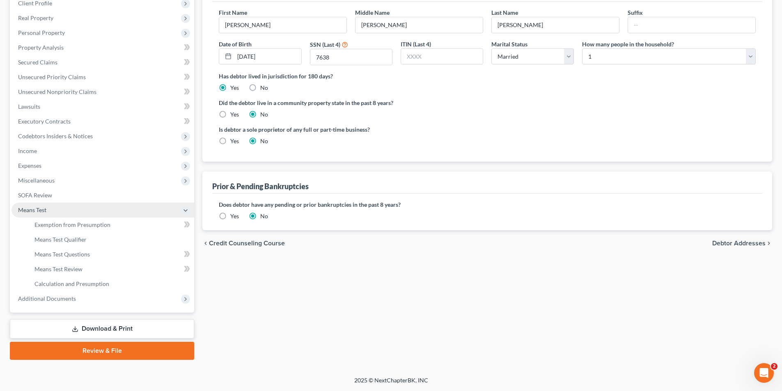
scroll to position [119, 0]
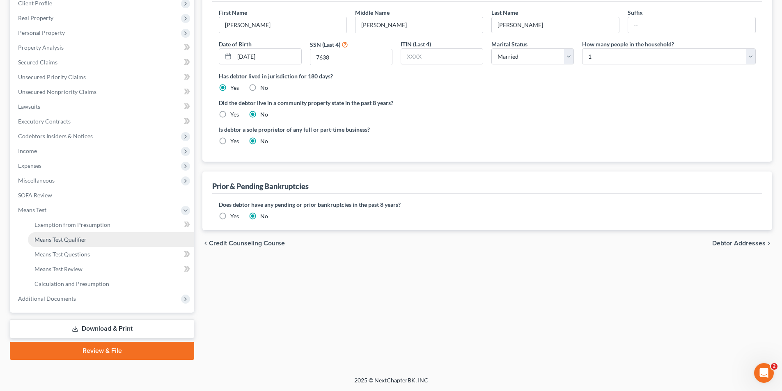
click at [143, 243] on link "Means Test Qualifier" at bounding box center [111, 239] width 166 height 15
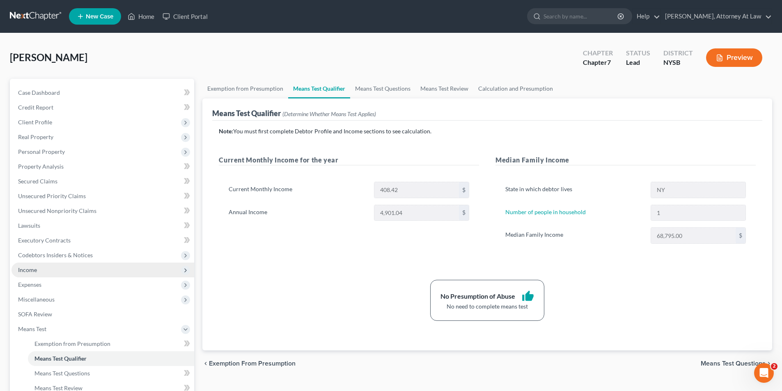
click at [64, 265] on span "Income" at bounding box center [102, 270] width 183 height 15
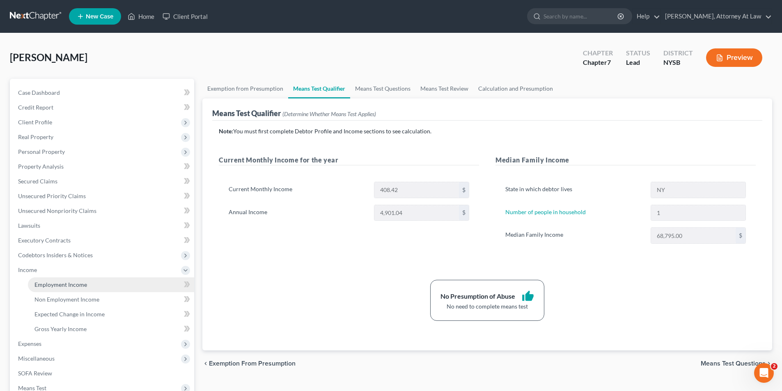
click at [72, 282] on span "Employment Income" at bounding box center [60, 284] width 53 height 7
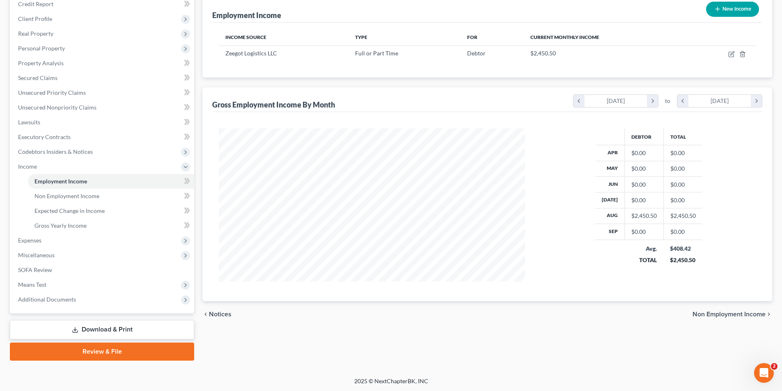
scroll to position [104, 0]
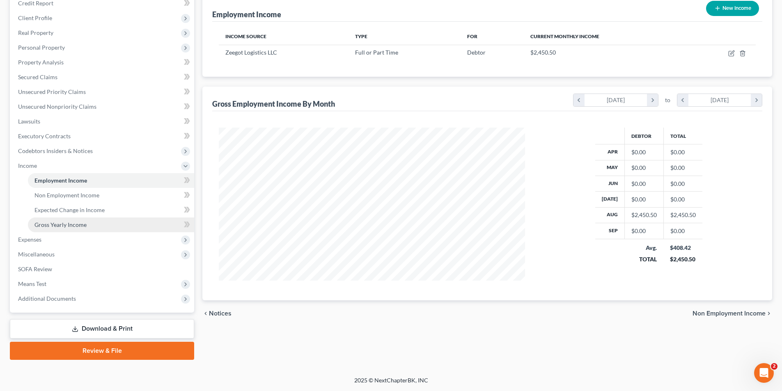
click at [95, 220] on link "Gross Yearly Income" at bounding box center [111, 224] width 166 height 15
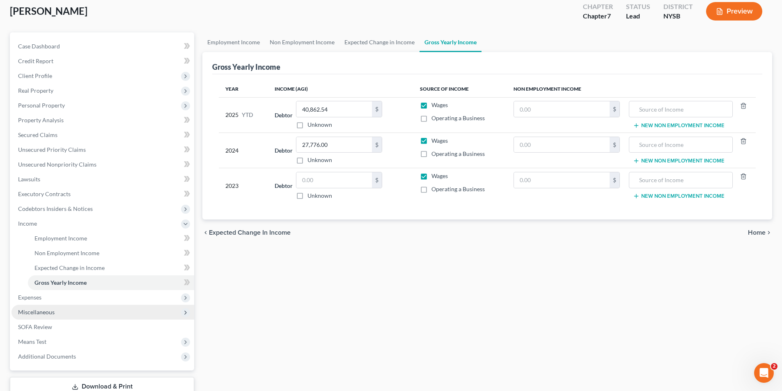
scroll to position [82, 0]
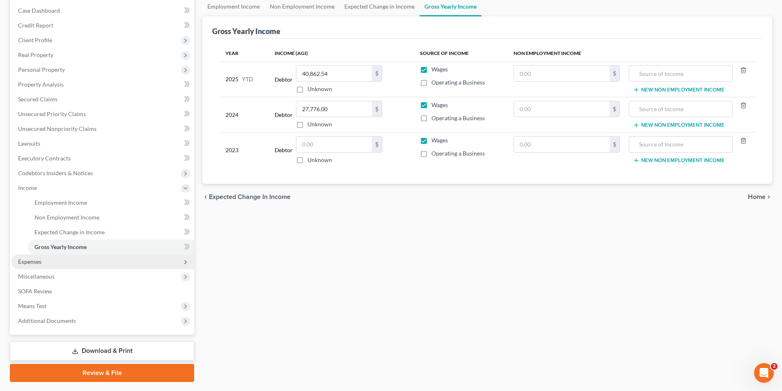
click at [128, 268] on span "Expenses" at bounding box center [102, 261] width 183 height 15
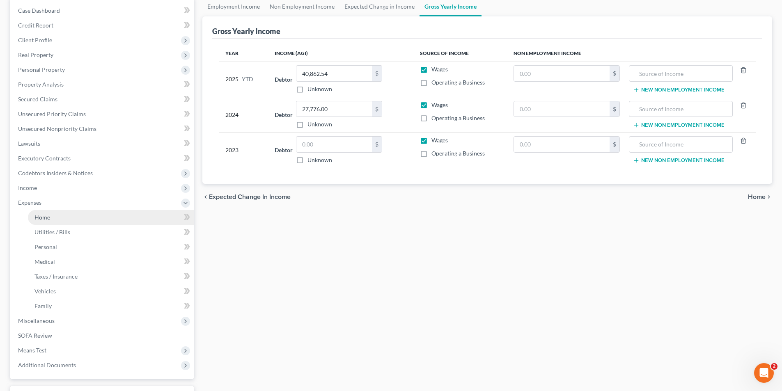
click at [127, 224] on link "Home" at bounding box center [111, 217] width 166 height 15
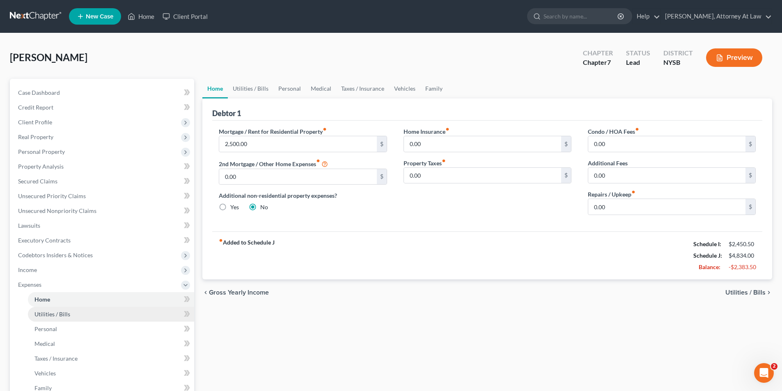
click at [114, 313] on link "Utilities / Bills" at bounding box center [111, 314] width 166 height 15
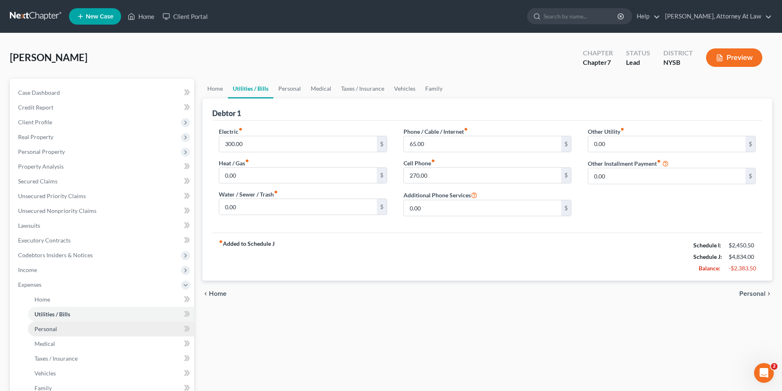
click at [107, 331] on link "Personal" at bounding box center [111, 329] width 166 height 15
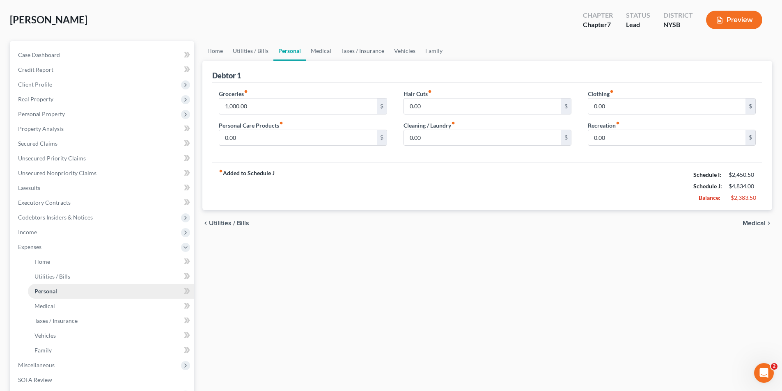
scroll to position [41, 0]
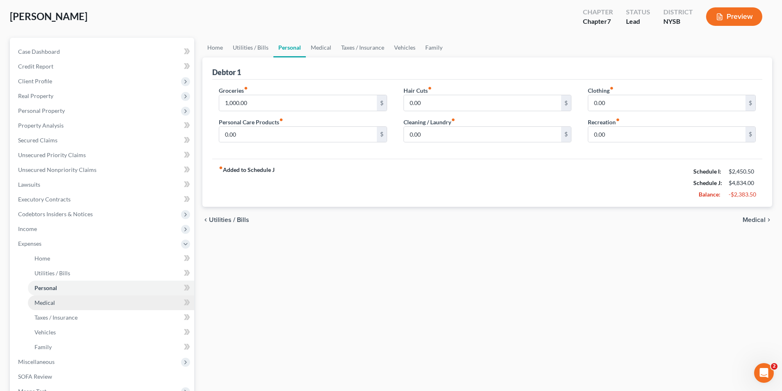
click at [124, 305] on link "Medical" at bounding box center [111, 302] width 166 height 15
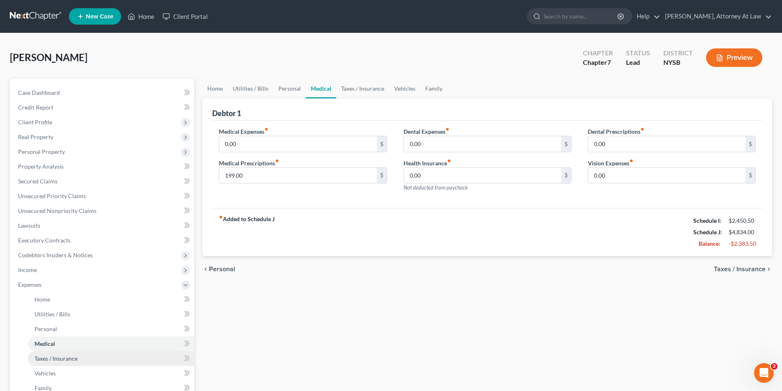
click at [91, 356] on link "Taxes / Insurance" at bounding box center [111, 358] width 166 height 15
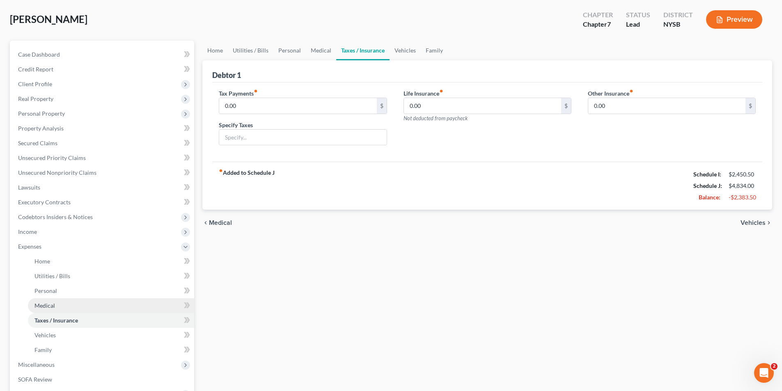
scroll to position [41, 0]
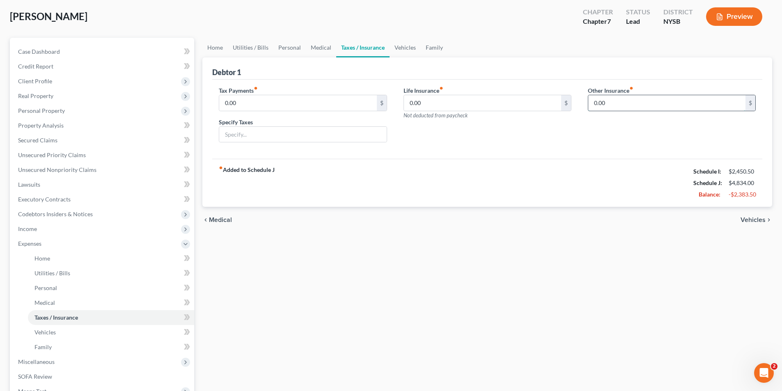
click at [608, 98] on input "0.00" at bounding box center [666, 103] width 157 height 16
click at [604, 180] on div "fiber_manual_record Added to Schedule J Schedule I: $2,450.50 Schedule J: $5,06…" at bounding box center [487, 183] width 550 height 48
click at [616, 106] on input "230" at bounding box center [666, 103] width 157 height 16
type input "230.00"
click at [578, 152] on div "Tax Payments fiber_manual_record 0.00 $ Specify Taxes Life Insurance fiber_manu…" at bounding box center [487, 120] width 550 height 80
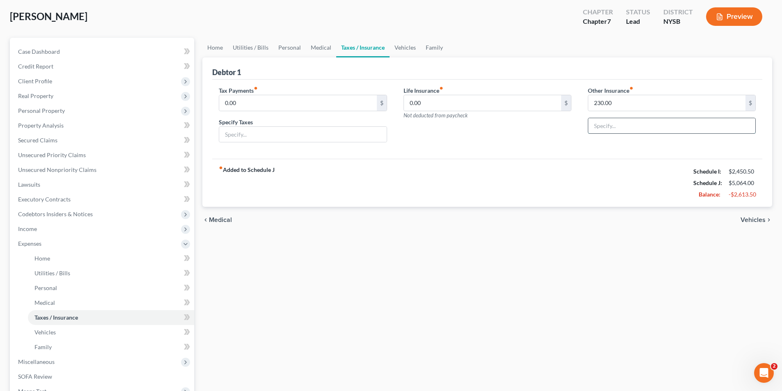
click at [604, 128] on input "text" at bounding box center [671, 126] width 167 height 16
type input "Workers' Compensation Insurance"
click at [520, 143] on div "Life Insurance fiber_manual_record 0.00 $ Not deducted from paycheck" at bounding box center [487, 117] width 184 height 63
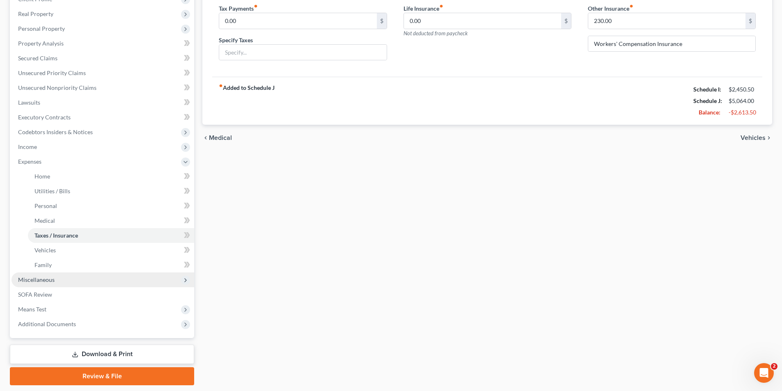
click at [66, 283] on span "Miscellaneous" at bounding box center [102, 279] width 183 height 15
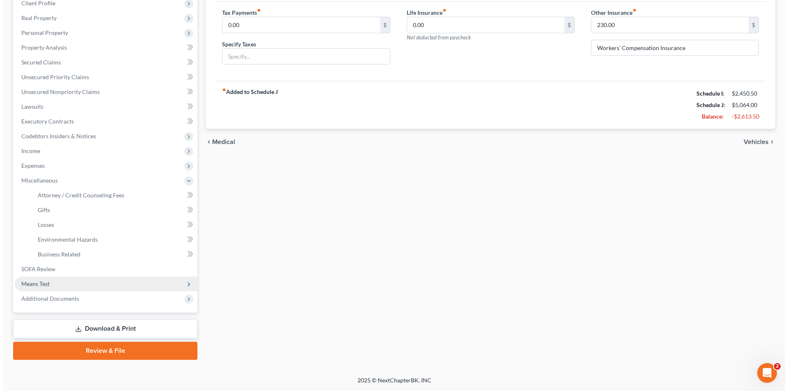
scroll to position [119, 0]
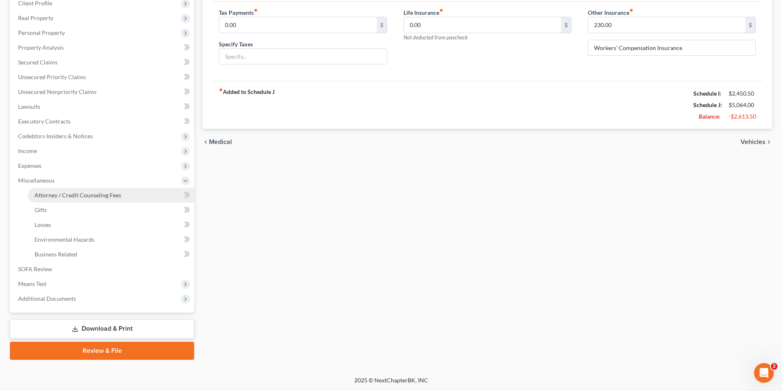
click at [128, 197] on link "Attorney / Credit Counseling Fees" at bounding box center [111, 195] width 166 height 15
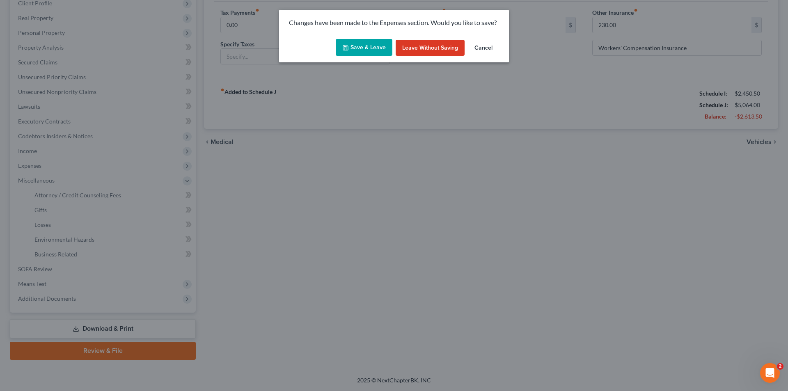
click at [373, 50] on button "Save & Leave" at bounding box center [364, 47] width 57 height 17
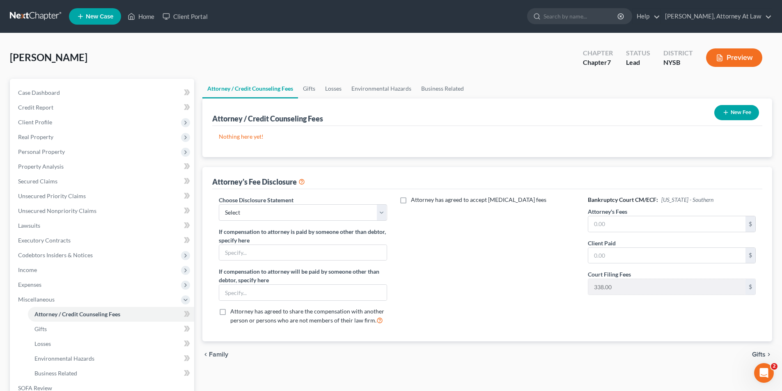
click at [304, 182] on icon at bounding box center [301, 181] width 7 height 8
